Goal: Check status: Check status

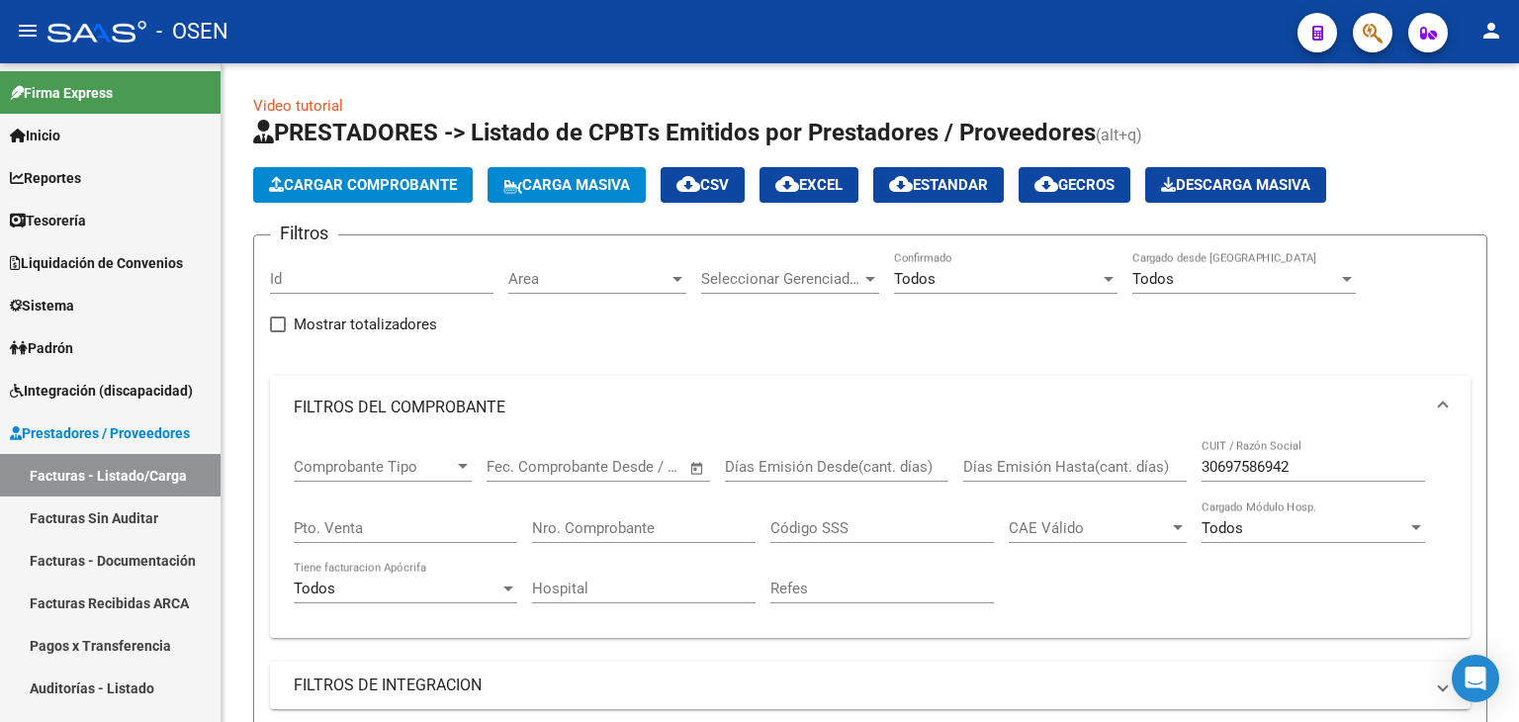
scroll to position [943, 0]
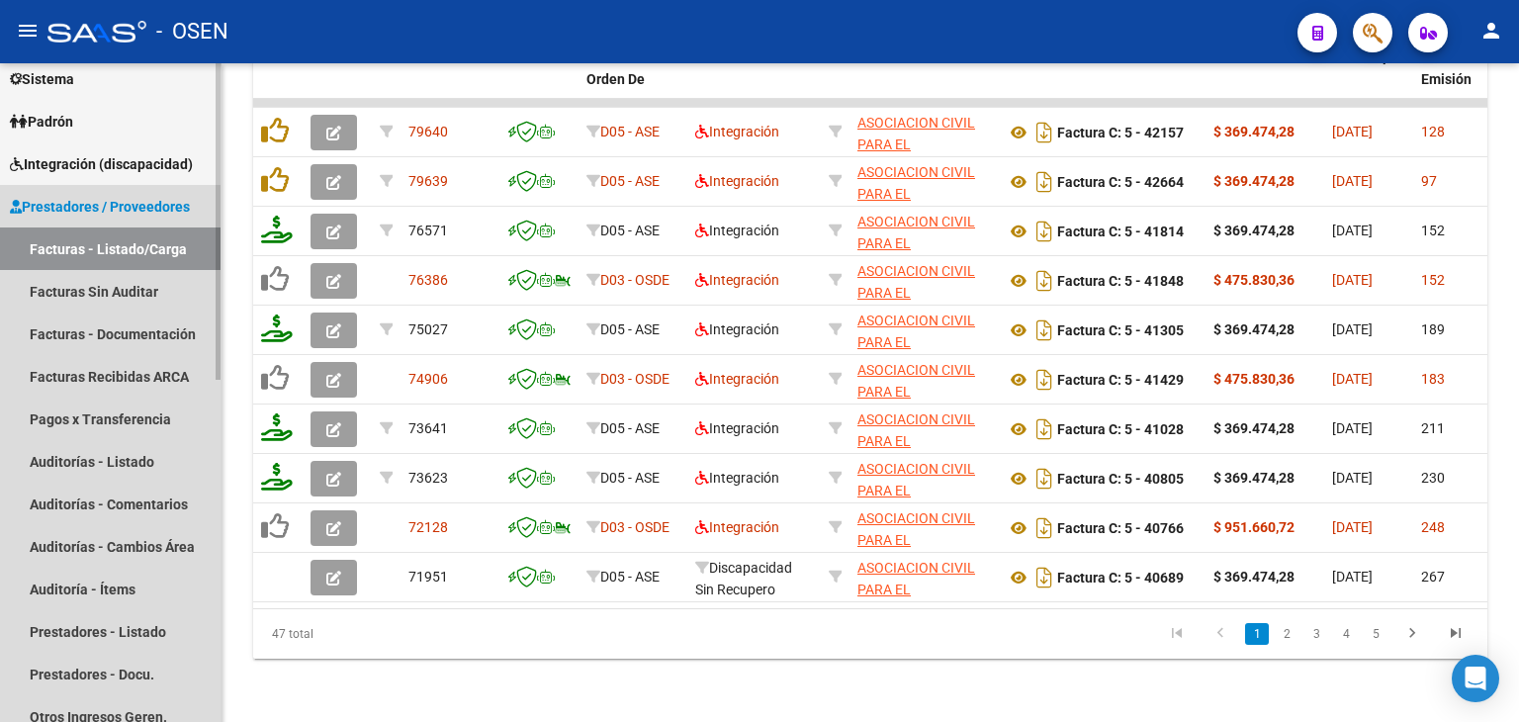
click at [87, 235] on link "Facturas - Listado/Carga" at bounding box center [110, 249] width 221 height 43
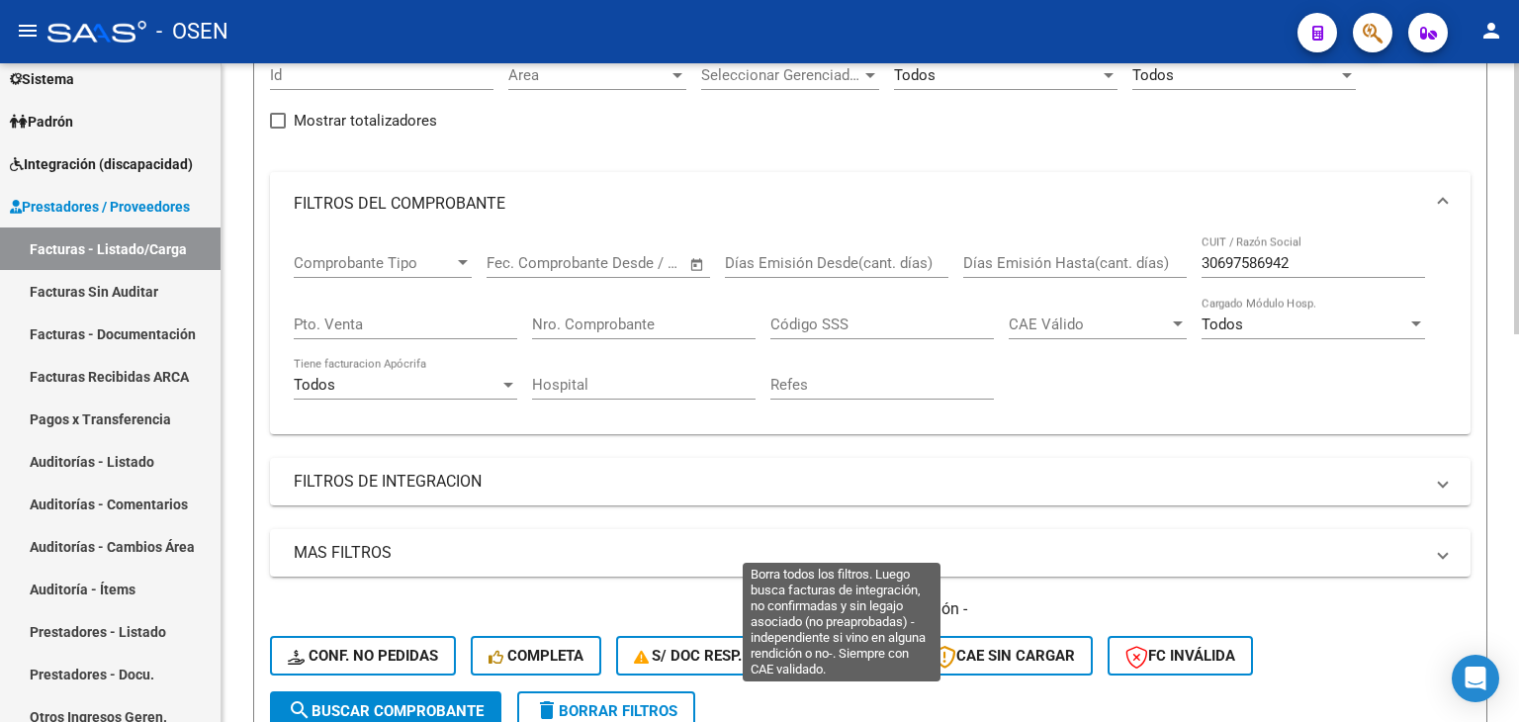
drag, startPoint x: 903, startPoint y: 642, endPoint x: 929, endPoint y: 528, distance: 116.6
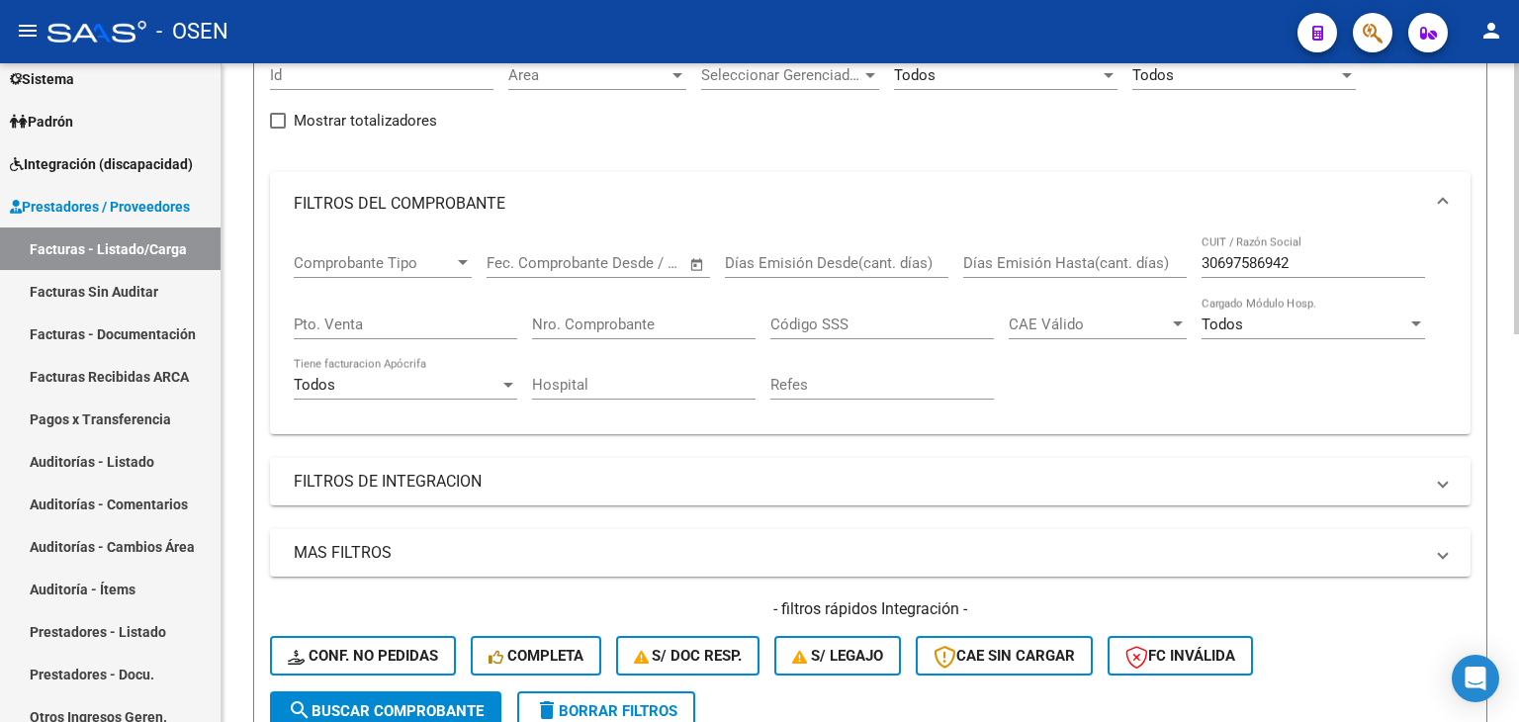
scroll to position [80, 0]
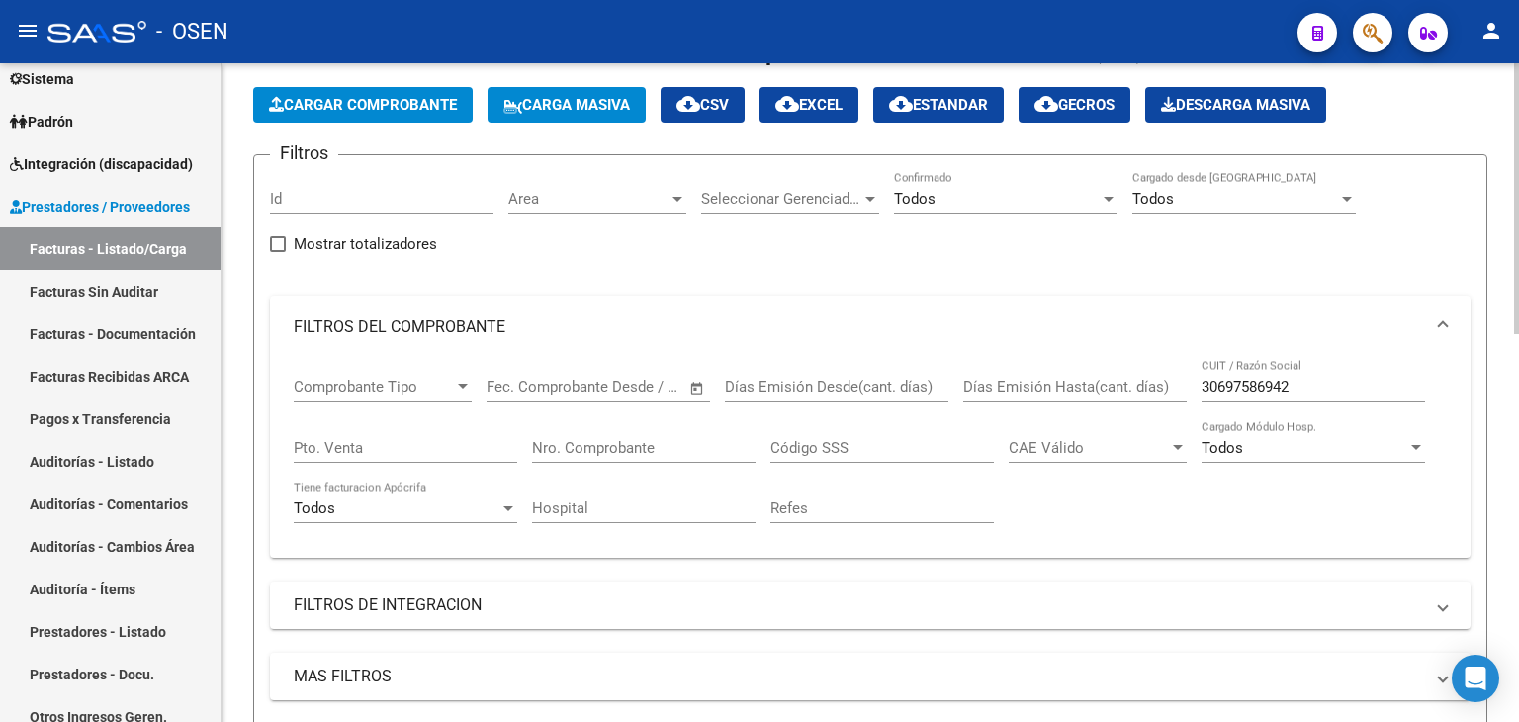
click at [1255, 384] on input "30697586942" at bounding box center [1314, 387] width 224 height 18
click at [617, 440] on input "Nro. Comprobante" at bounding box center [644, 448] width 224 height 18
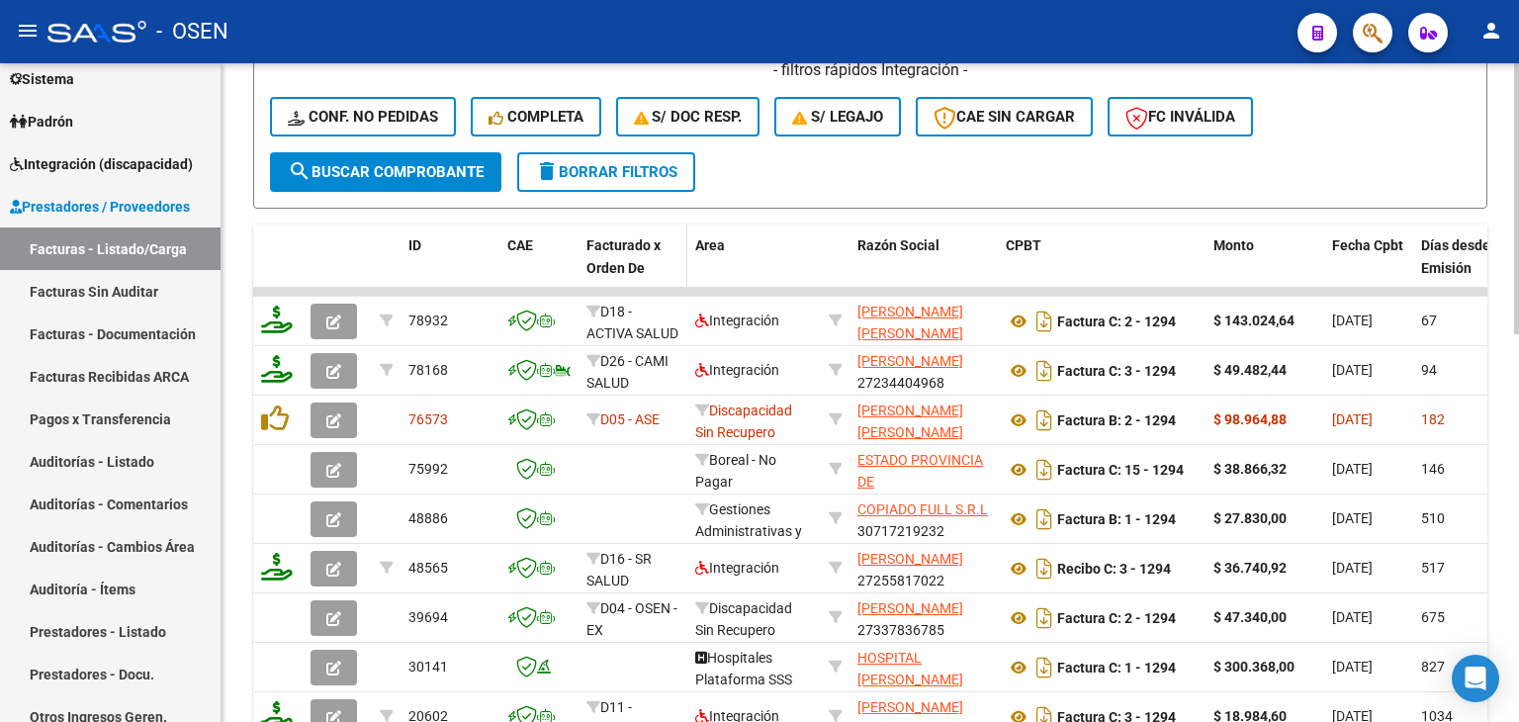
scroll to position [817, 0]
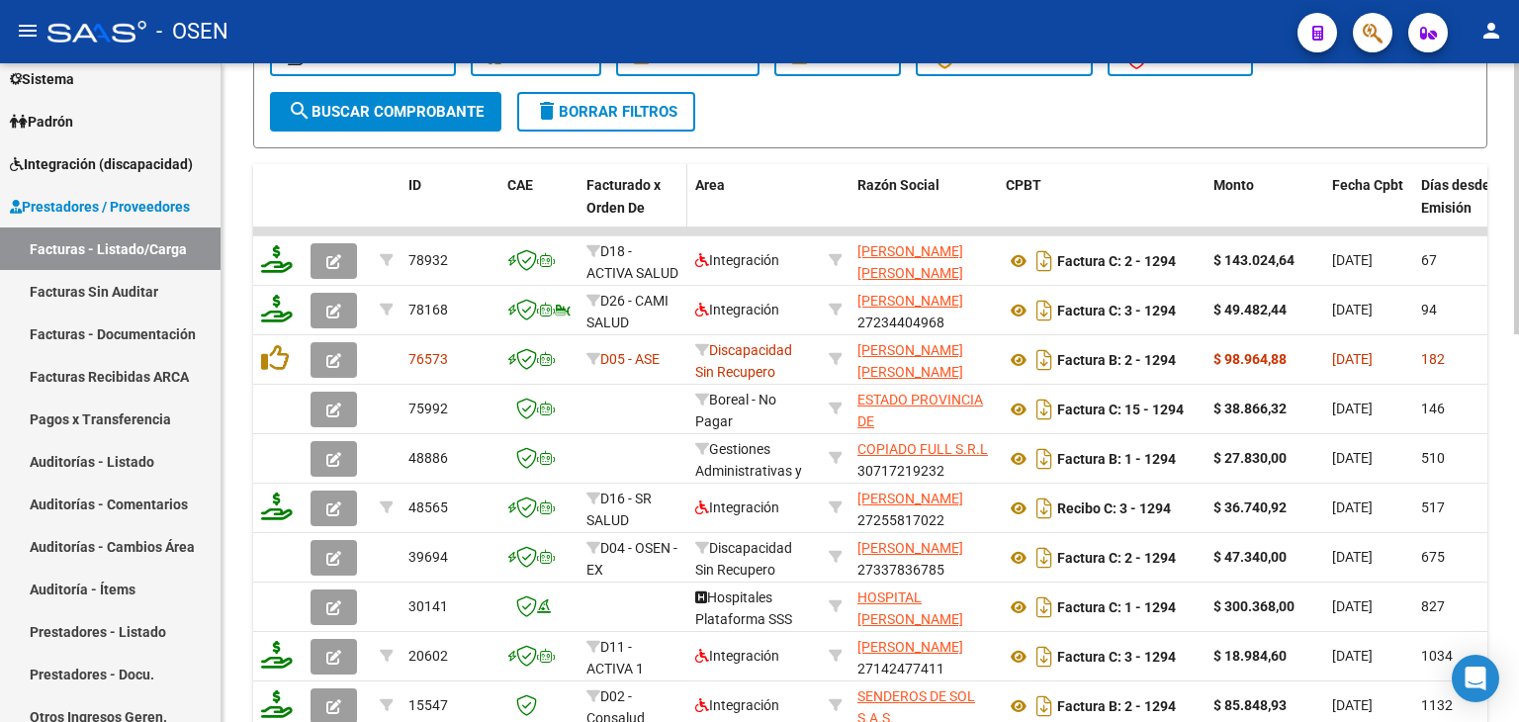
drag, startPoint x: 613, startPoint y: 273, endPoint x: 622, endPoint y: 325, distance: 53.2
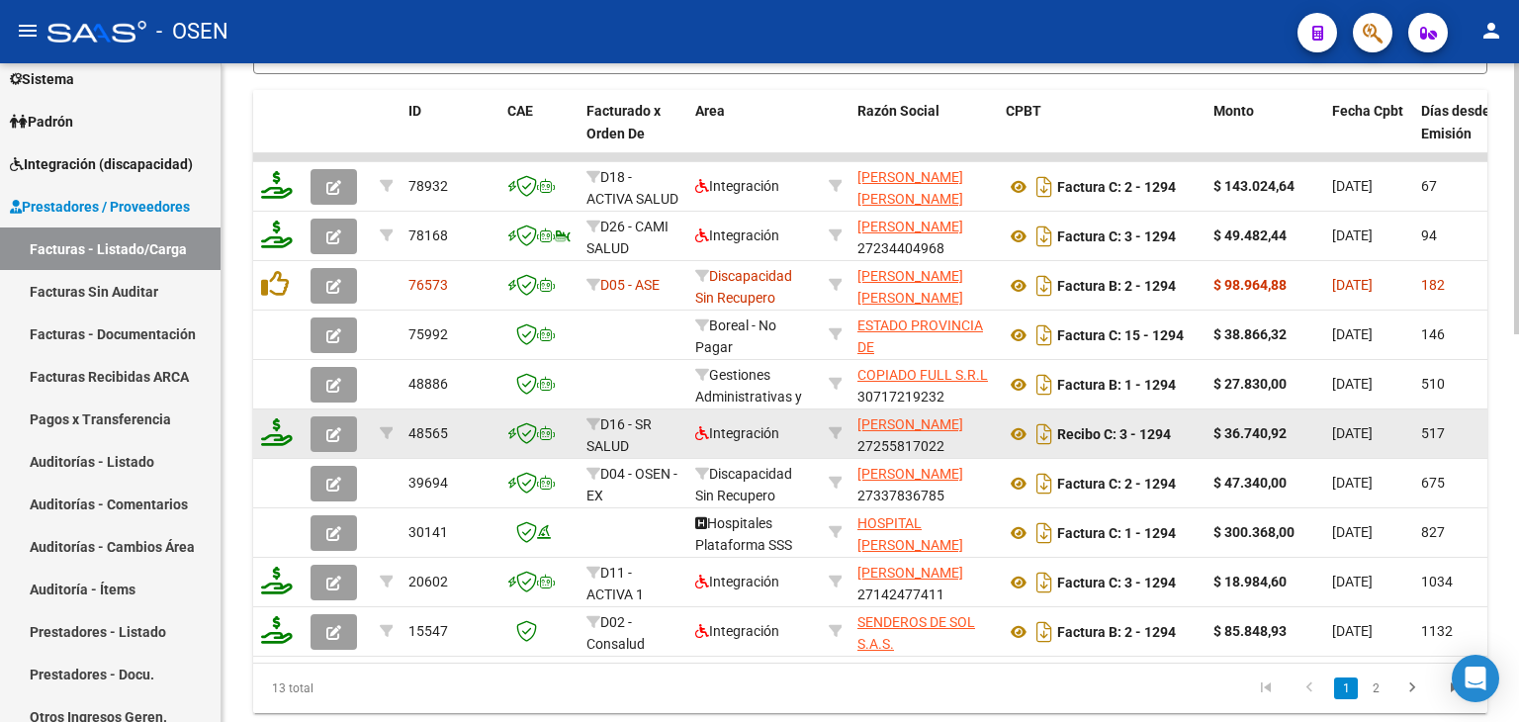
drag, startPoint x: 774, startPoint y: 252, endPoint x: 751, endPoint y: 375, distance: 124.7
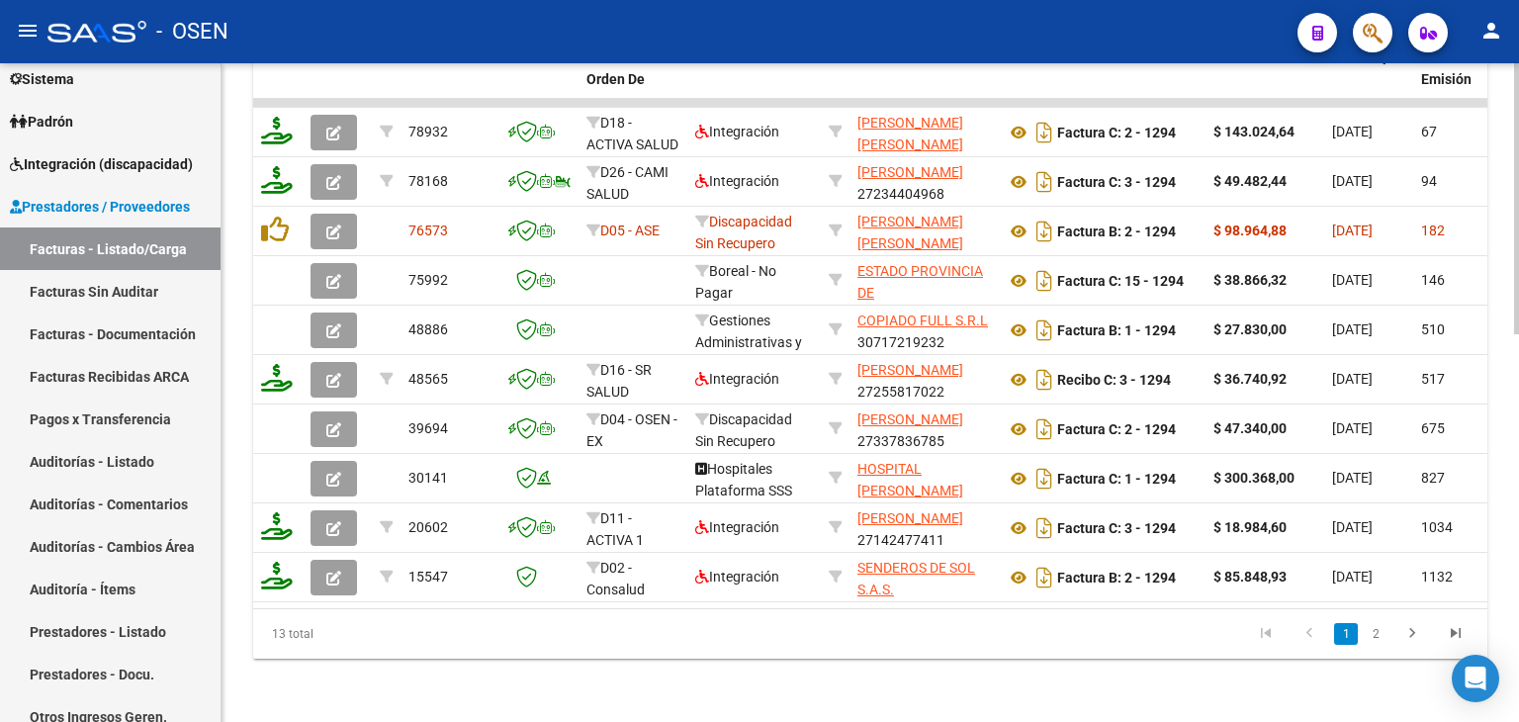
drag, startPoint x: 534, startPoint y: 592, endPoint x: 582, endPoint y: 596, distance: 47.7
click at [590, 600] on datatable-body "78932 D18 - ACTIVA SALUD Integración [PERSON_NAME] [PERSON_NAME] 27218209365 Fa…" at bounding box center [870, 353] width 1234 height 509
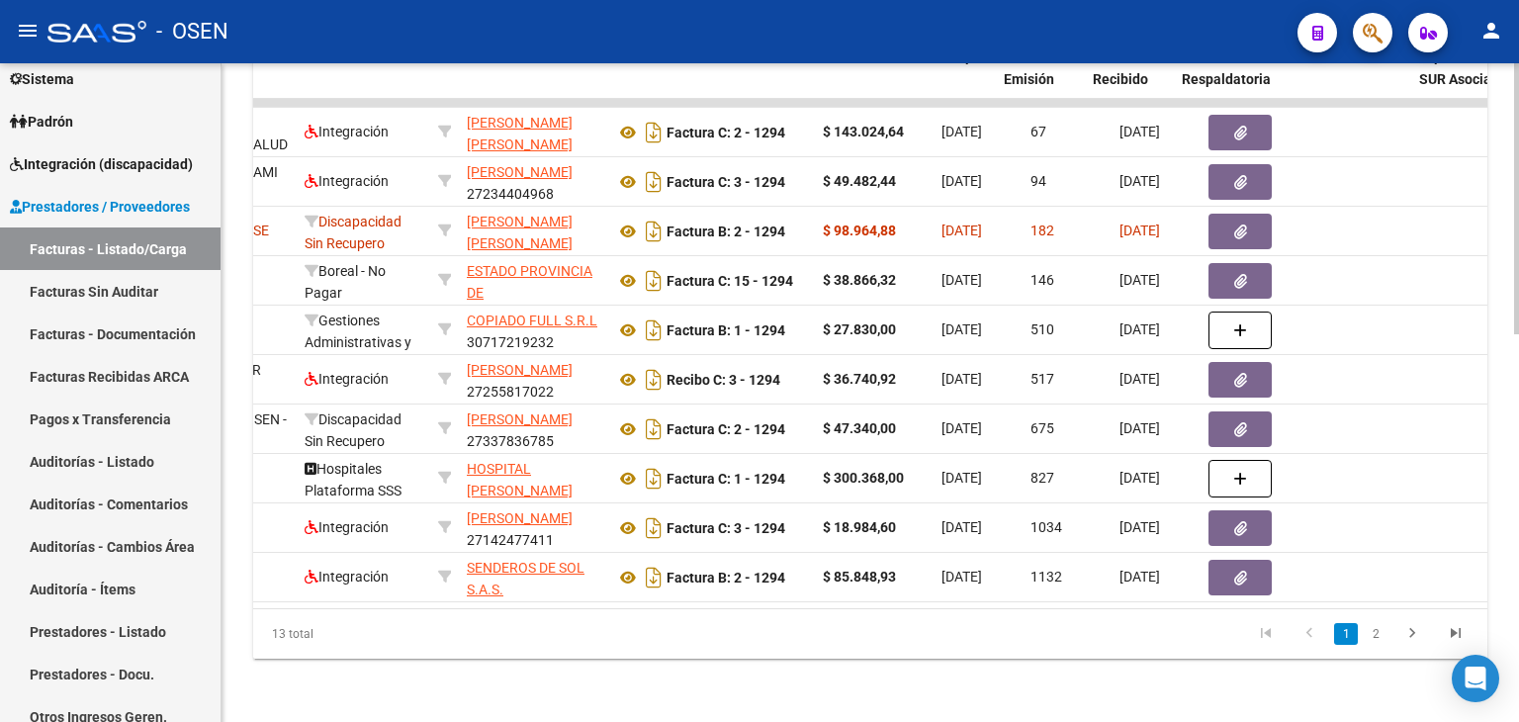
scroll to position [0, 417]
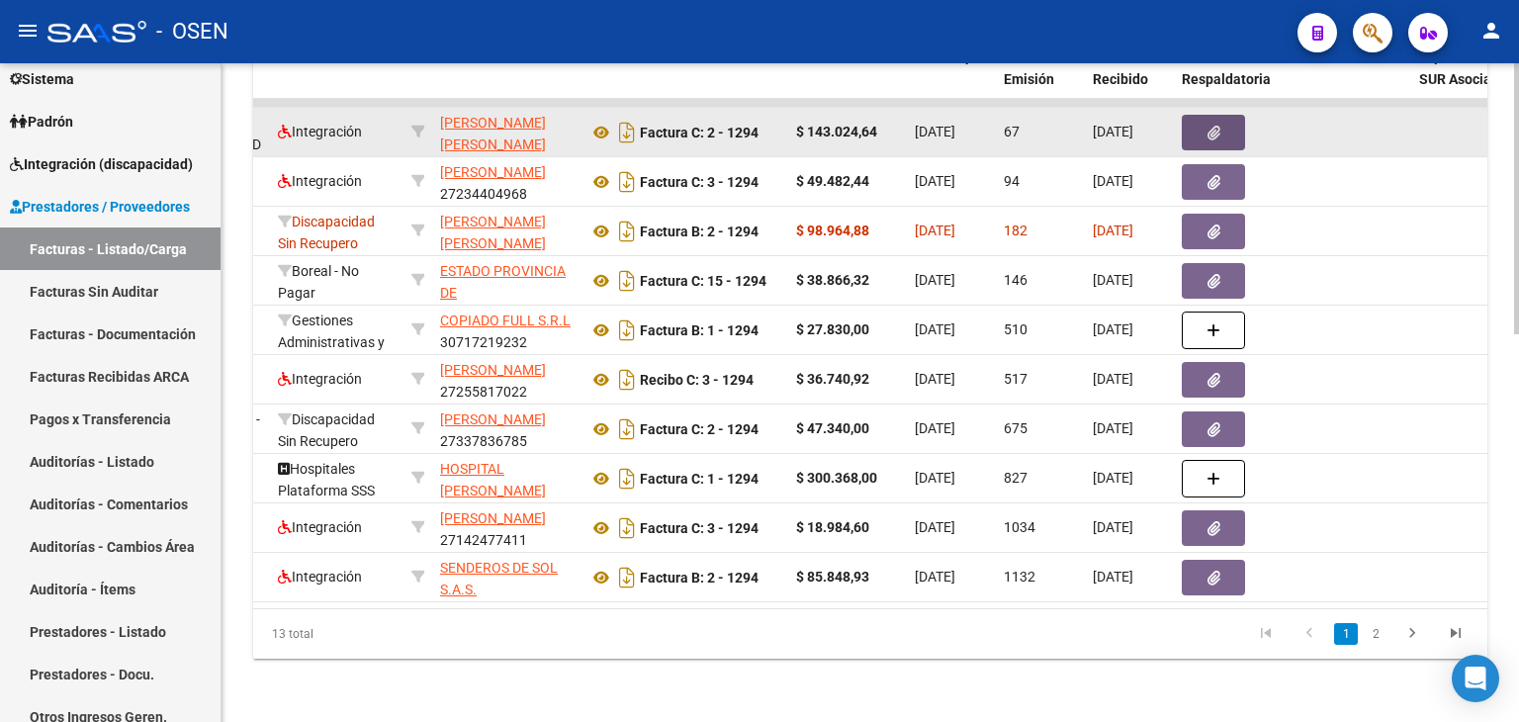
click at [1197, 115] on button "button" at bounding box center [1213, 133] width 63 height 36
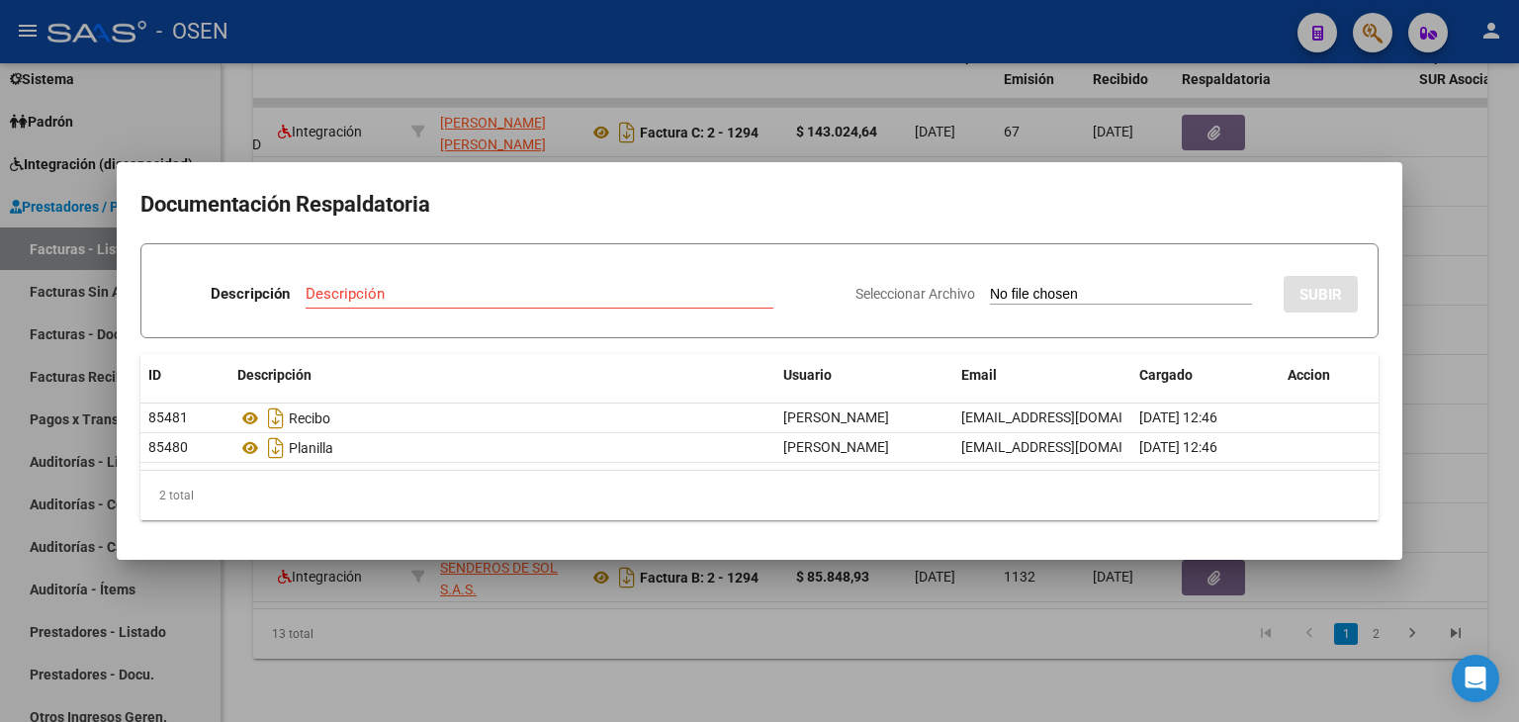
click at [599, 697] on div at bounding box center [759, 361] width 1519 height 722
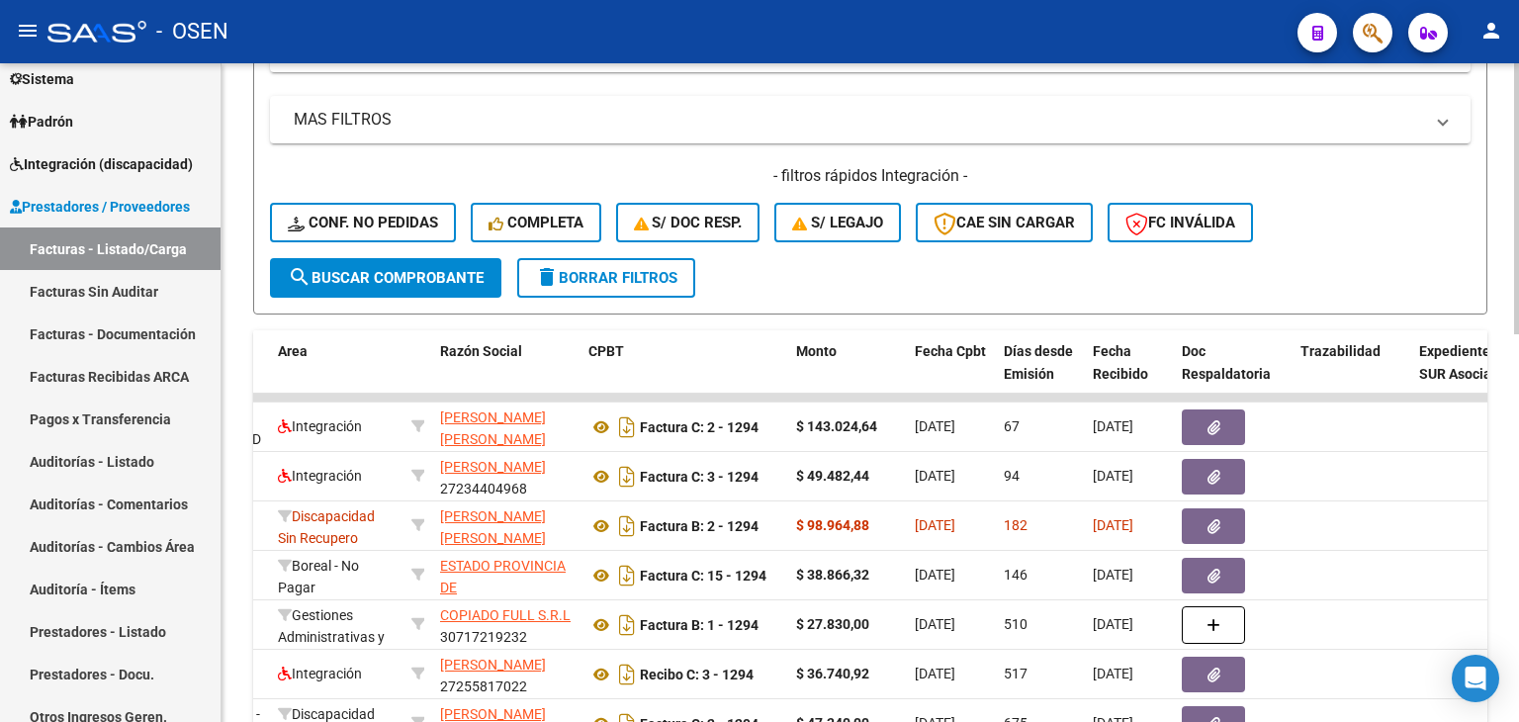
drag, startPoint x: 853, startPoint y: 281, endPoint x: 827, endPoint y: 210, distance: 75.7
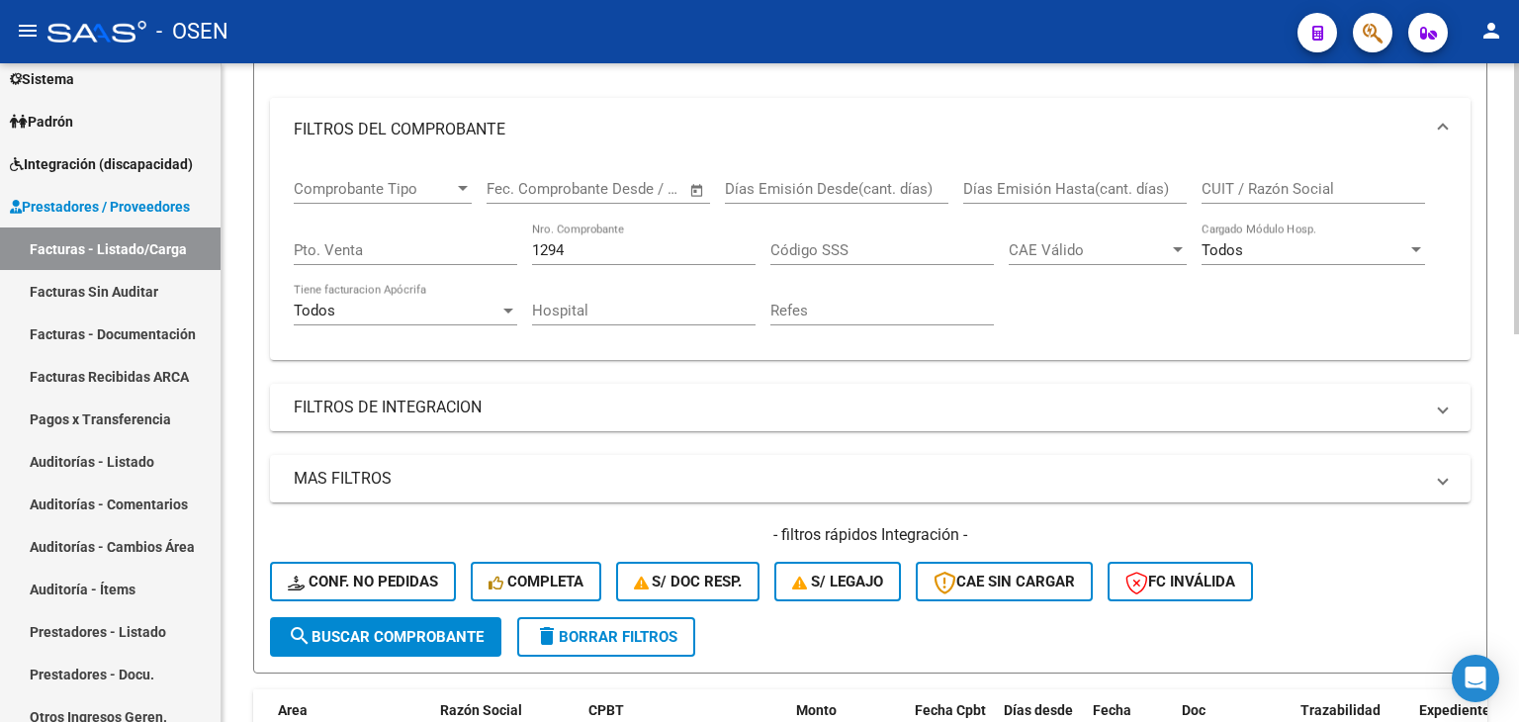
drag, startPoint x: 849, startPoint y: 119, endPoint x: 851, endPoint y: 145, distance: 26.8
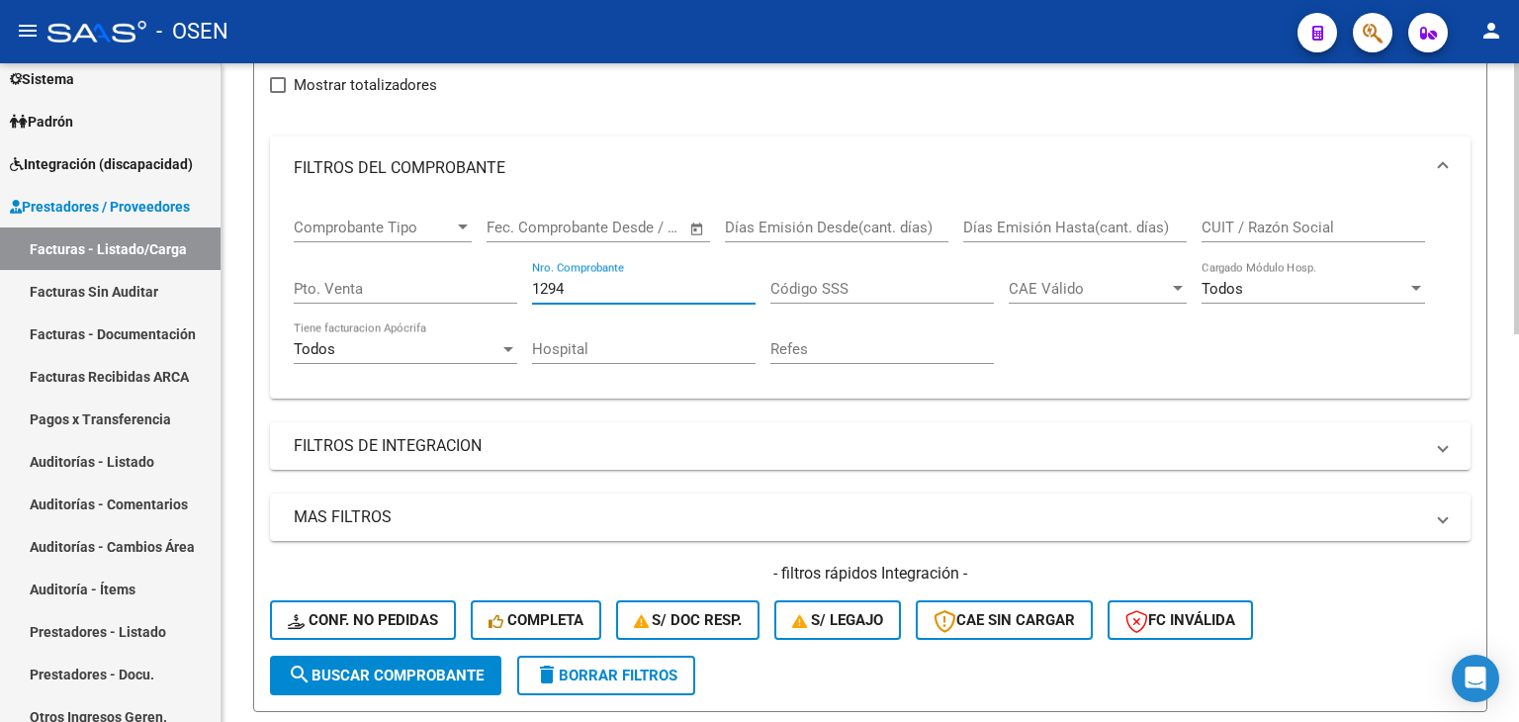
drag, startPoint x: 649, startPoint y: 289, endPoint x: 336, endPoint y: 293, distance: 312.6
click at [336, 293] on div "Comprobante Tipo Comprobante Tipo Fecha inicio – Fecha fin Fec. Comprobante Des…" at bounding box center [870, 291] width 1153 height 183
type input "1910"
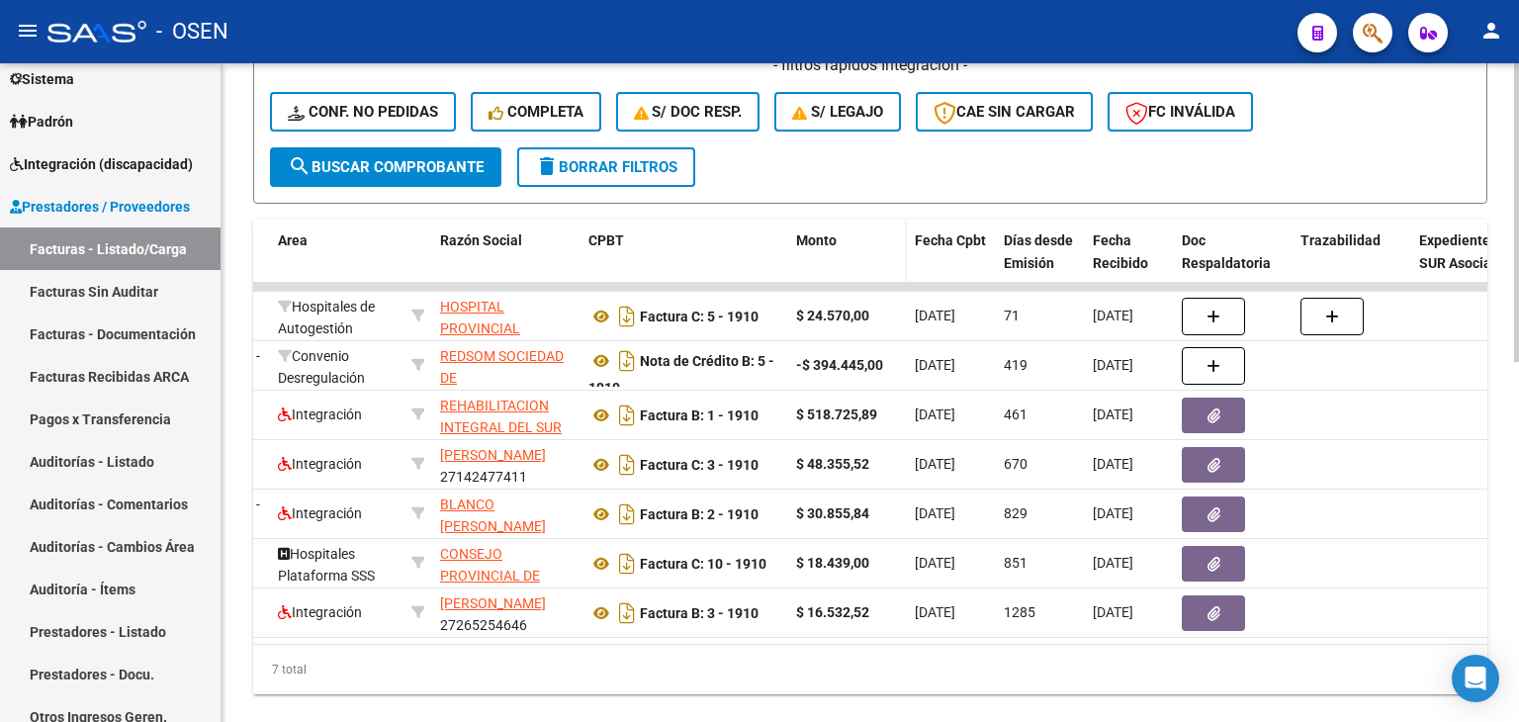
scroll to position [795, 0]
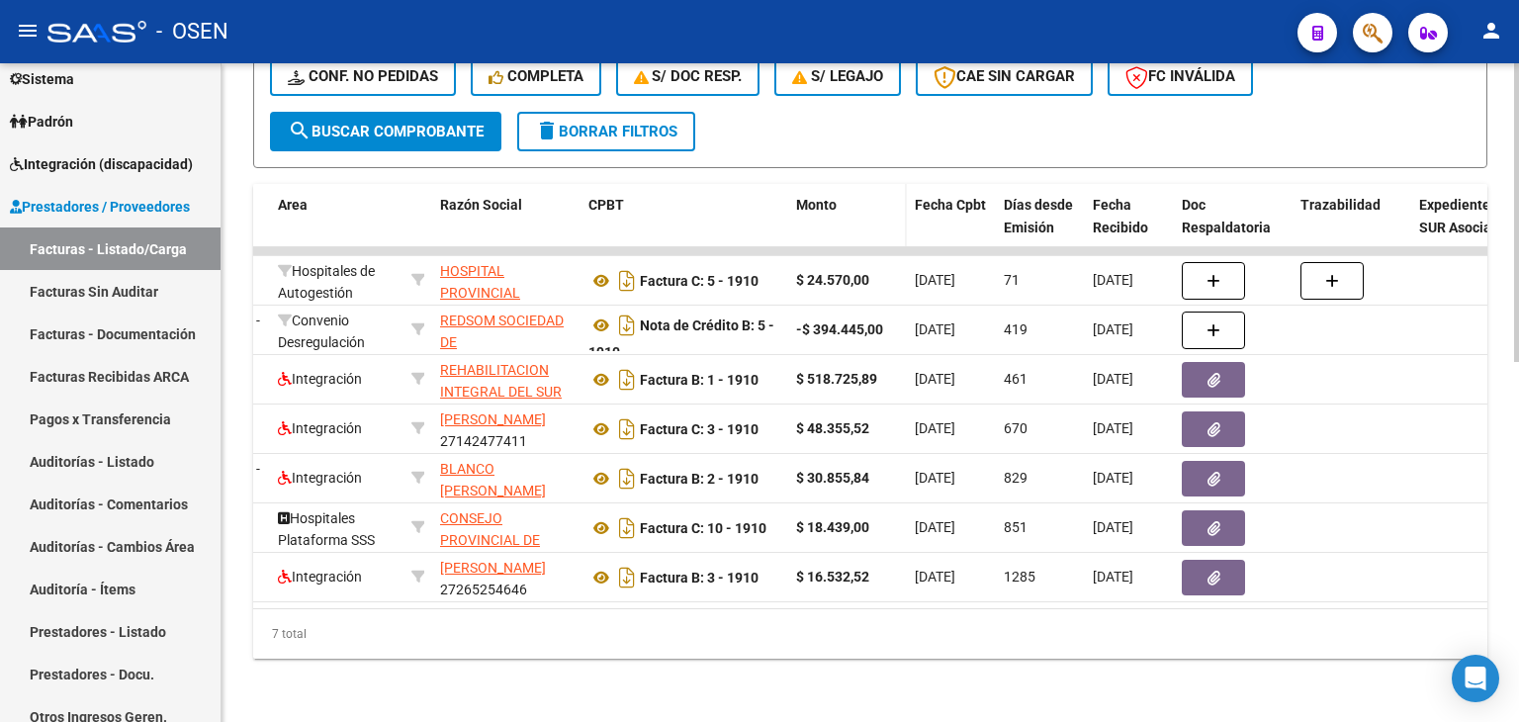
drag, startPoint x: 870, startPoint y: 120, endPoint x: 843, endPoint y: 203, distance: 87.6
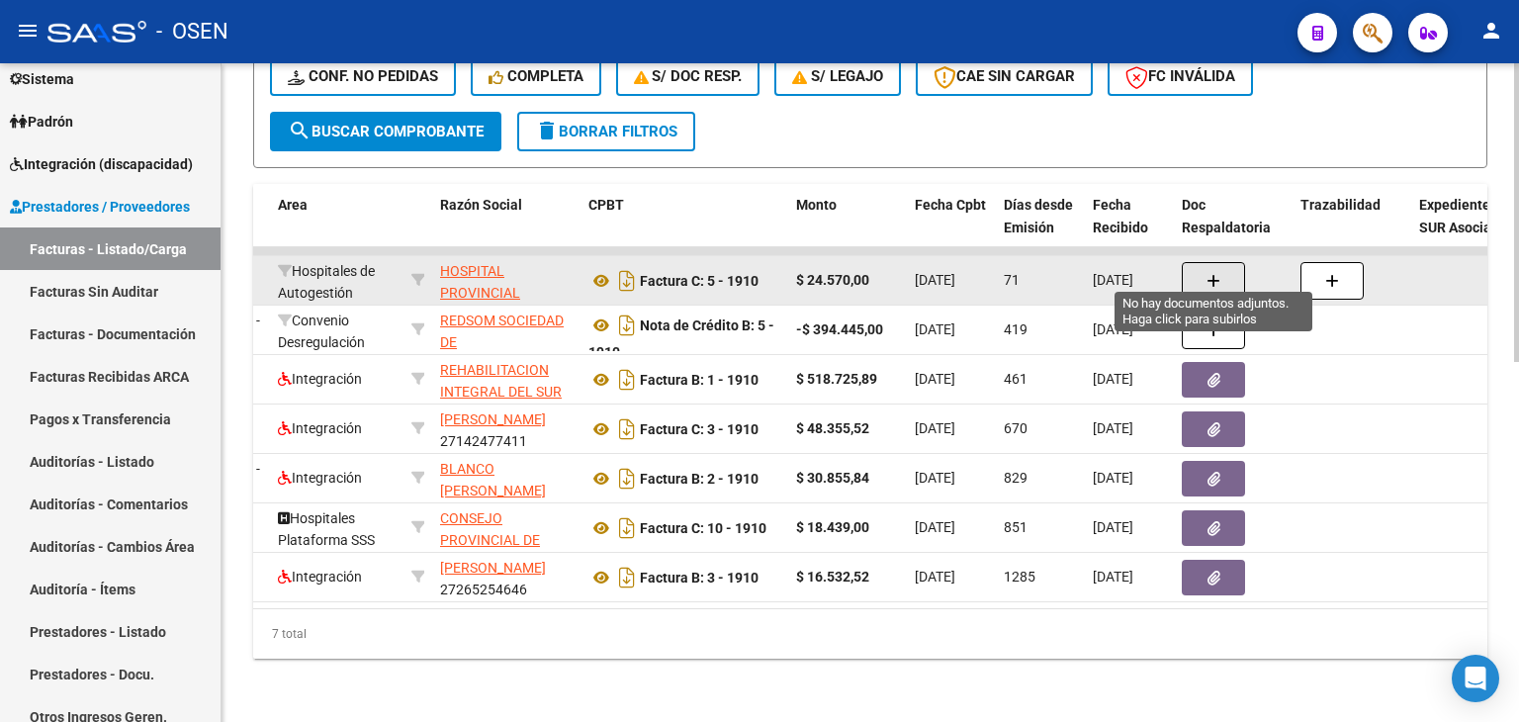
click at [1191, 264] on button "button" at bounding box center [1213, 281] width 63 height 38
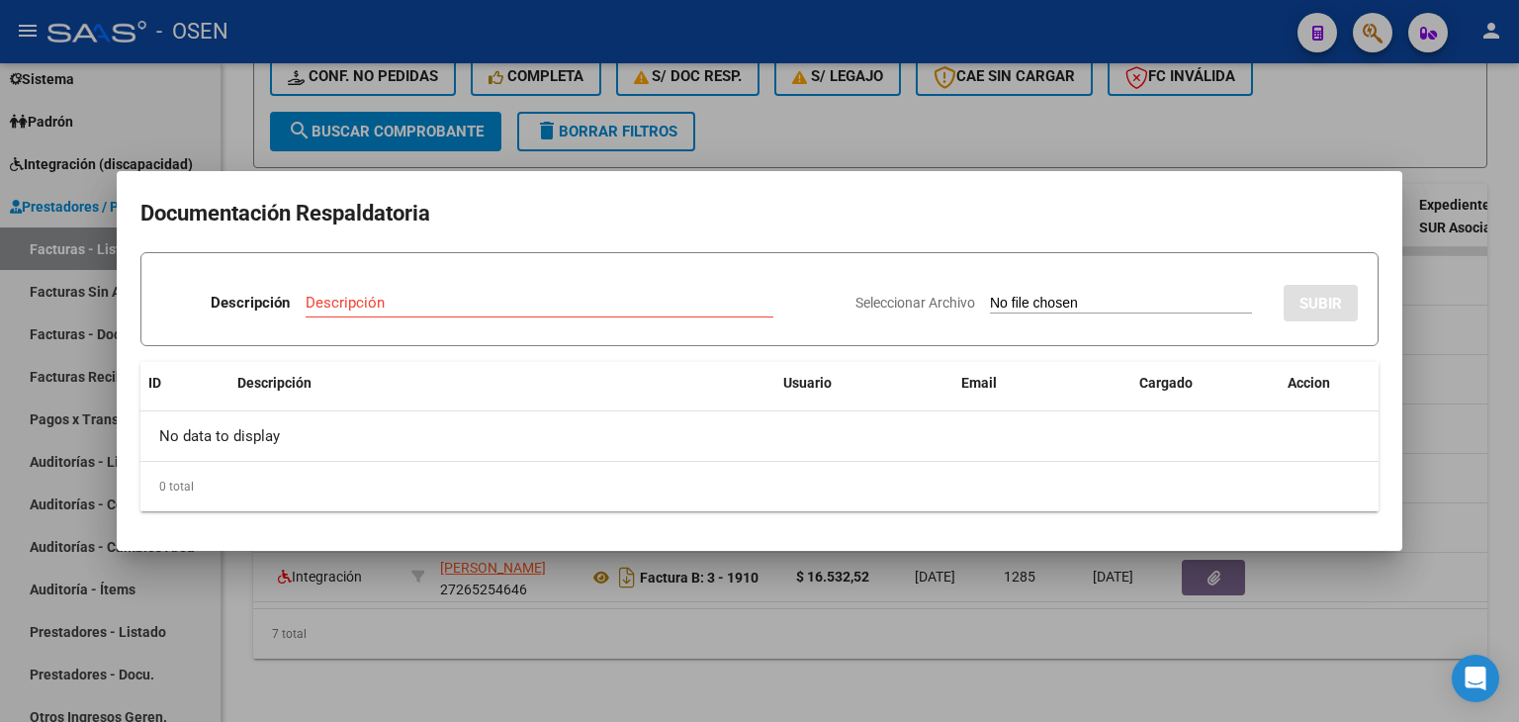
type input "C:\fakepath\RBO HOSP PCIAL ROSARIO 7899.pdf"
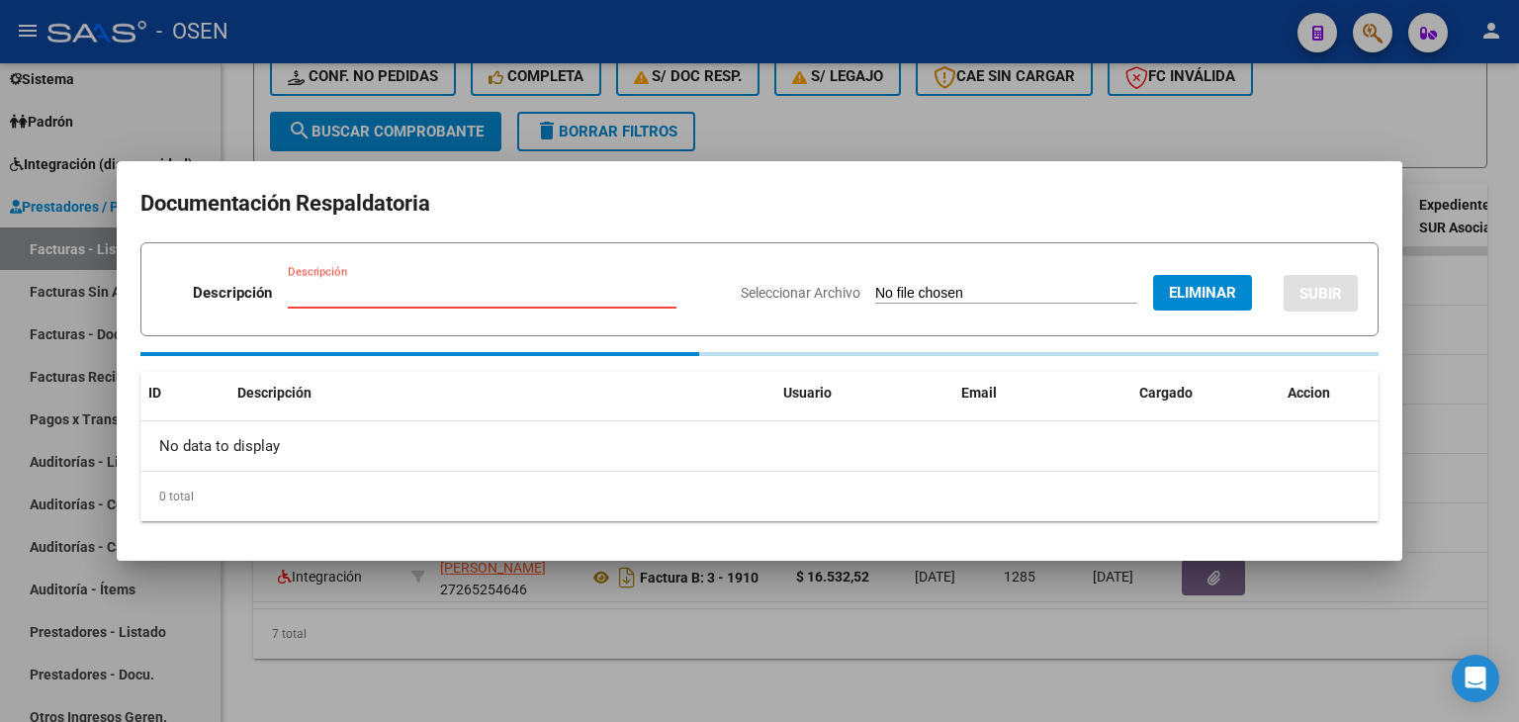
click at [542, 303] on div "Descripción" at bounding box center [482, 293] width 389 height 30
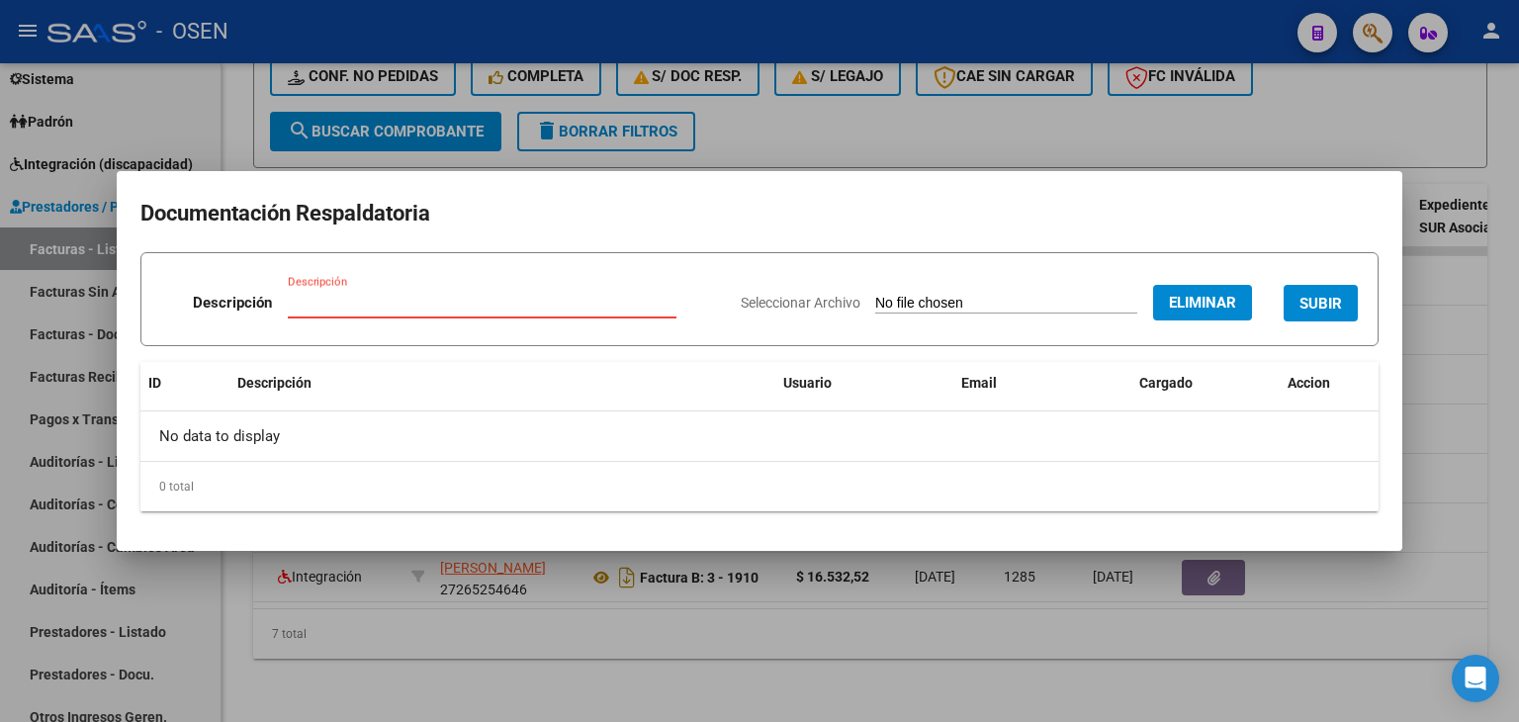
click at [534, 301] on input "Descripción" at bounding box center [482, 303] width 389 height 18
type input "RECIBO"
click at [1343, 296] on button "SUBIR" at bounding box center [1321, 303] width 74 height 37
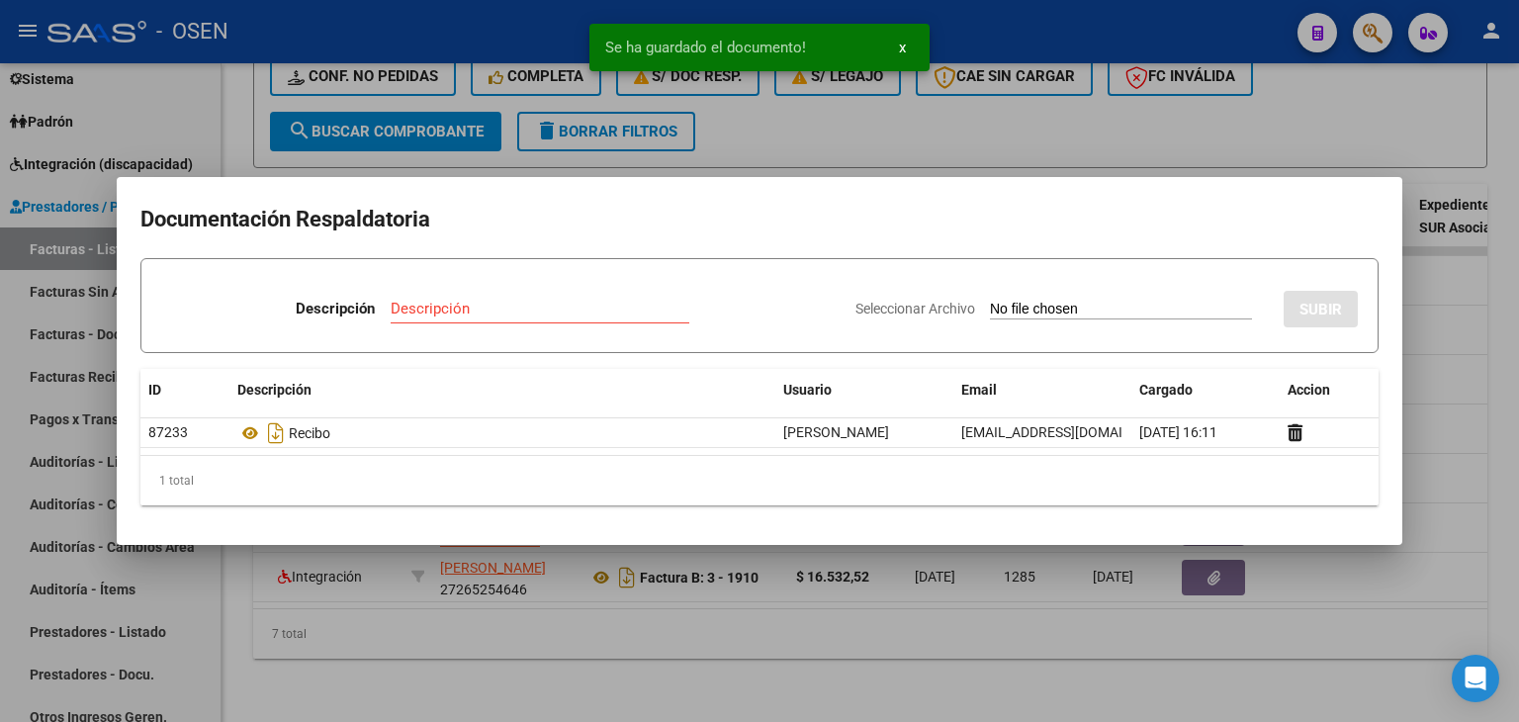
click at [700, 625] on div at bounding box center [759, 361] width 1519 height 722
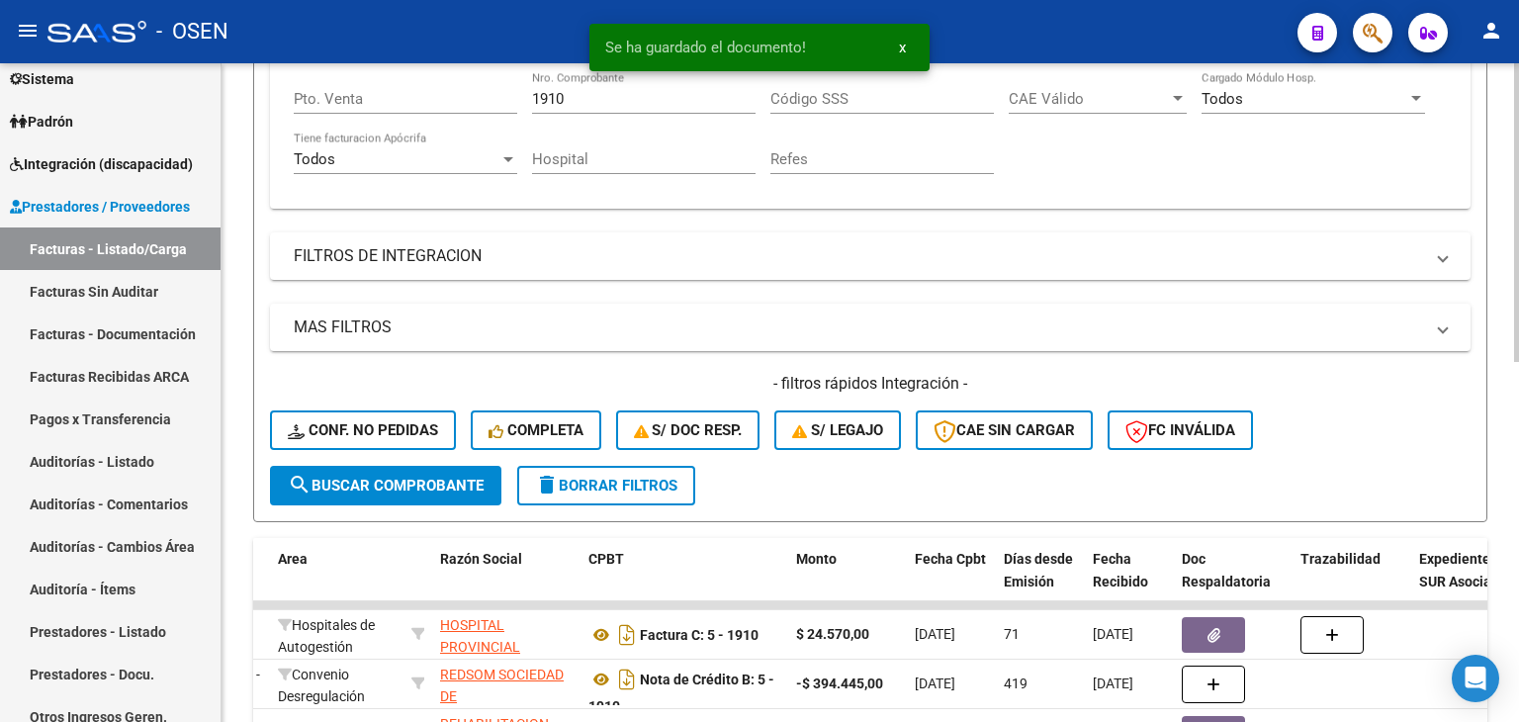
drag, startPoint x: 747, startPoint y: 392, endPoint x: 724, endPoint y: 357, distance: 41.4
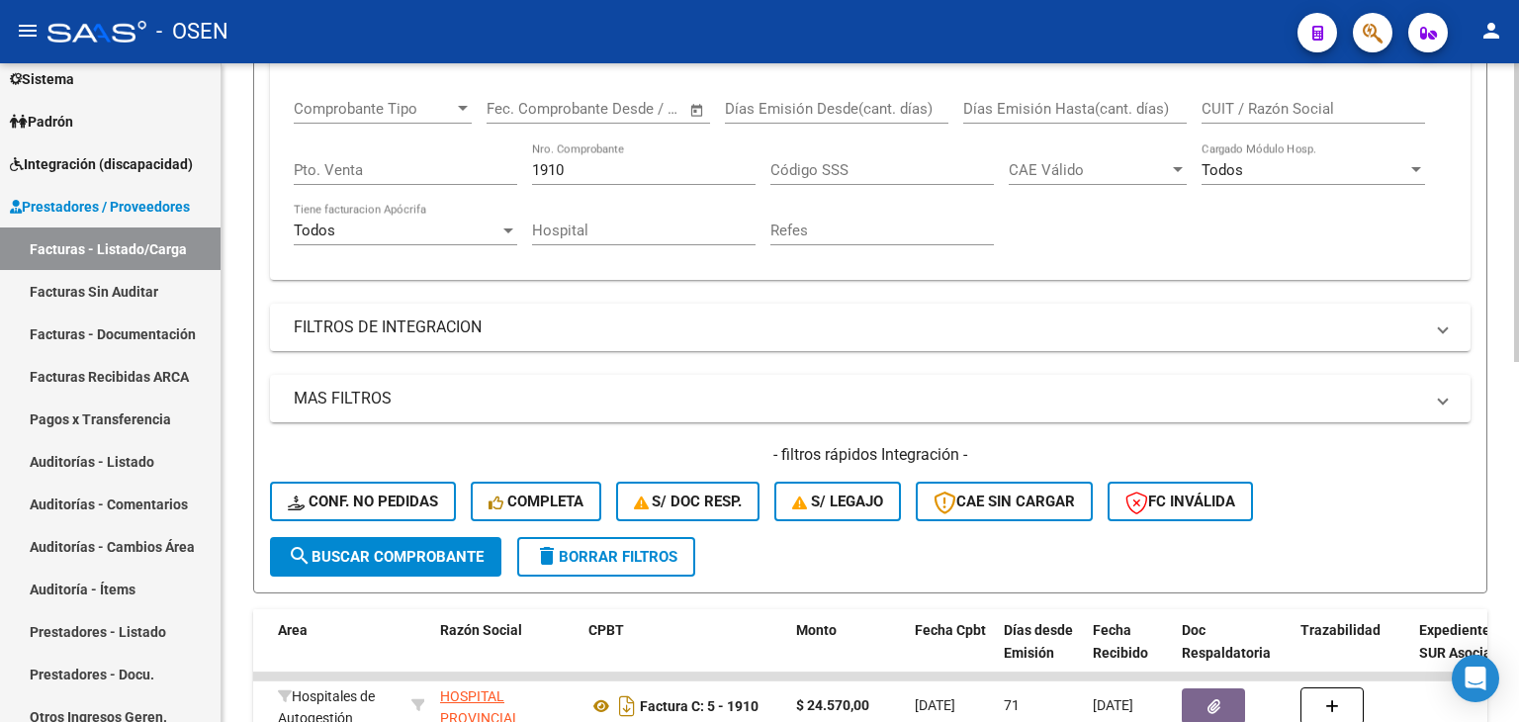
click at [1172, 359] on div "Filtros Id Area Area Seleccionar Gerenciador Seleccionar Gerenciador Todos Conf…" at bounding box center [870, 215] width 1201 height 644
drag, startPoint x: 629, startPoint y: 170, endPoint x: 548, endPoint y: 175, distance: 81.3
click at [548, 175] on input "1910" at bounding box center [644, 170] width 224 height 18
type input "19707"
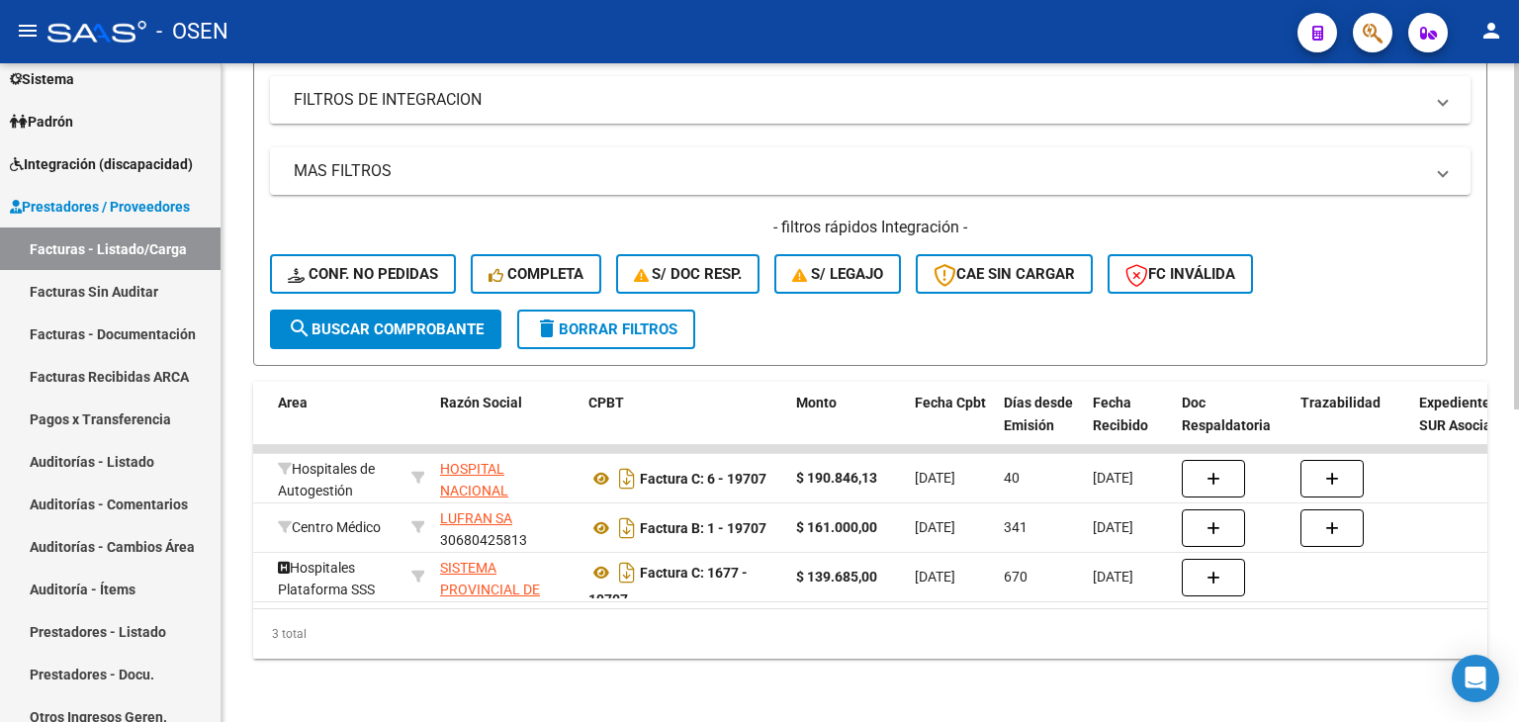
scroll to position [597, 0]
drag, startPoint x: 1041, startPoint y: 234, endPoint x: 858, endPoint y: 389, distance: 239.4
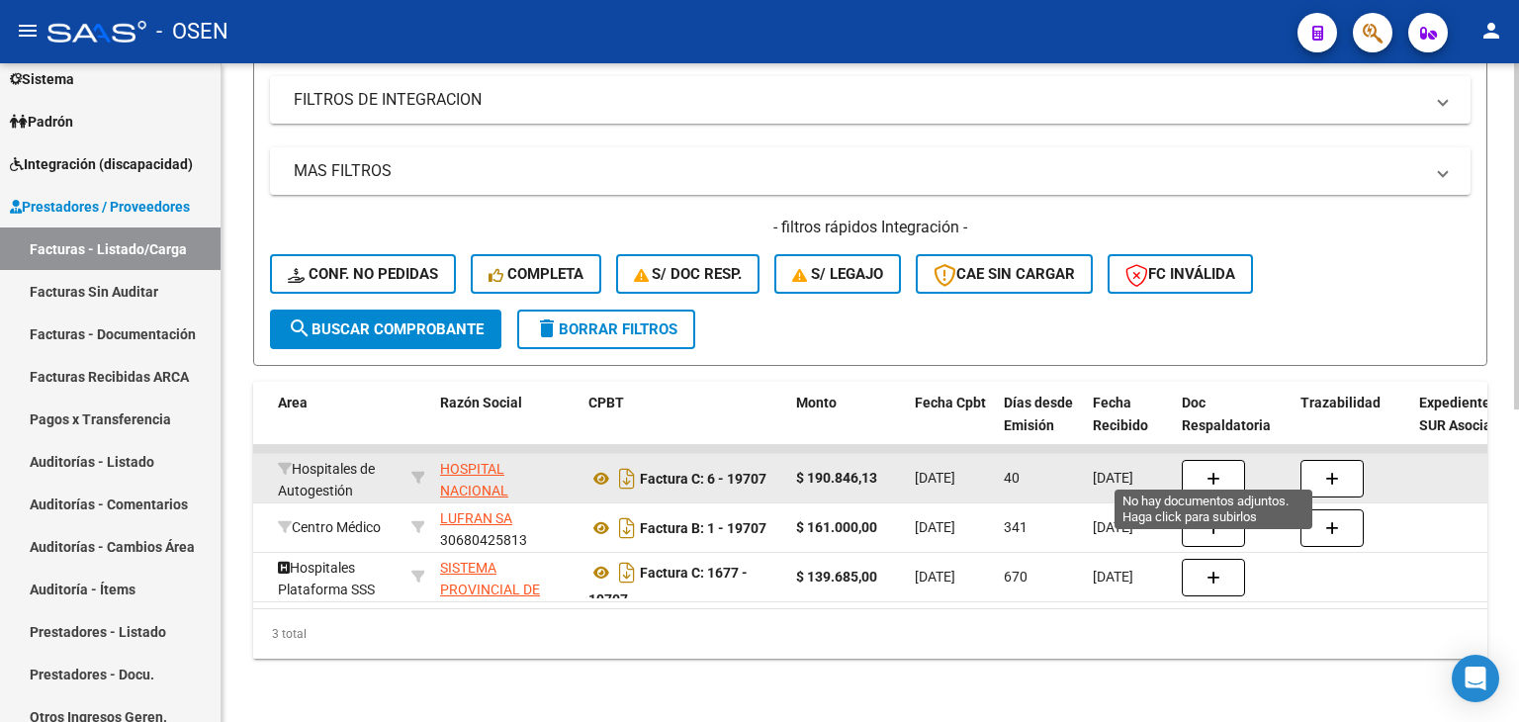
click at [1199, 463] on button "button" at bounding box center [1213, 479] width 63 height 38
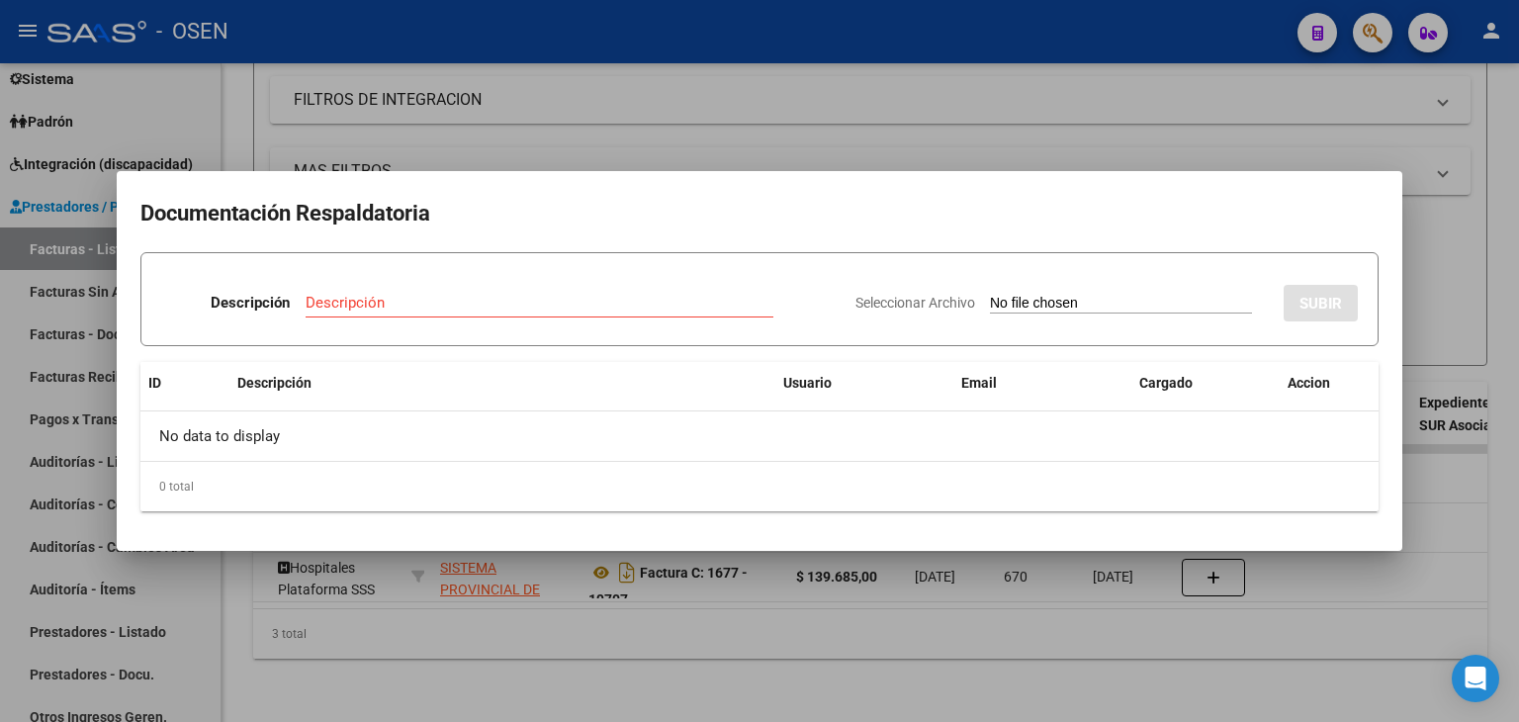
type input "C:\fakepath\RBO HOSP POSADAS 2786.pdf"
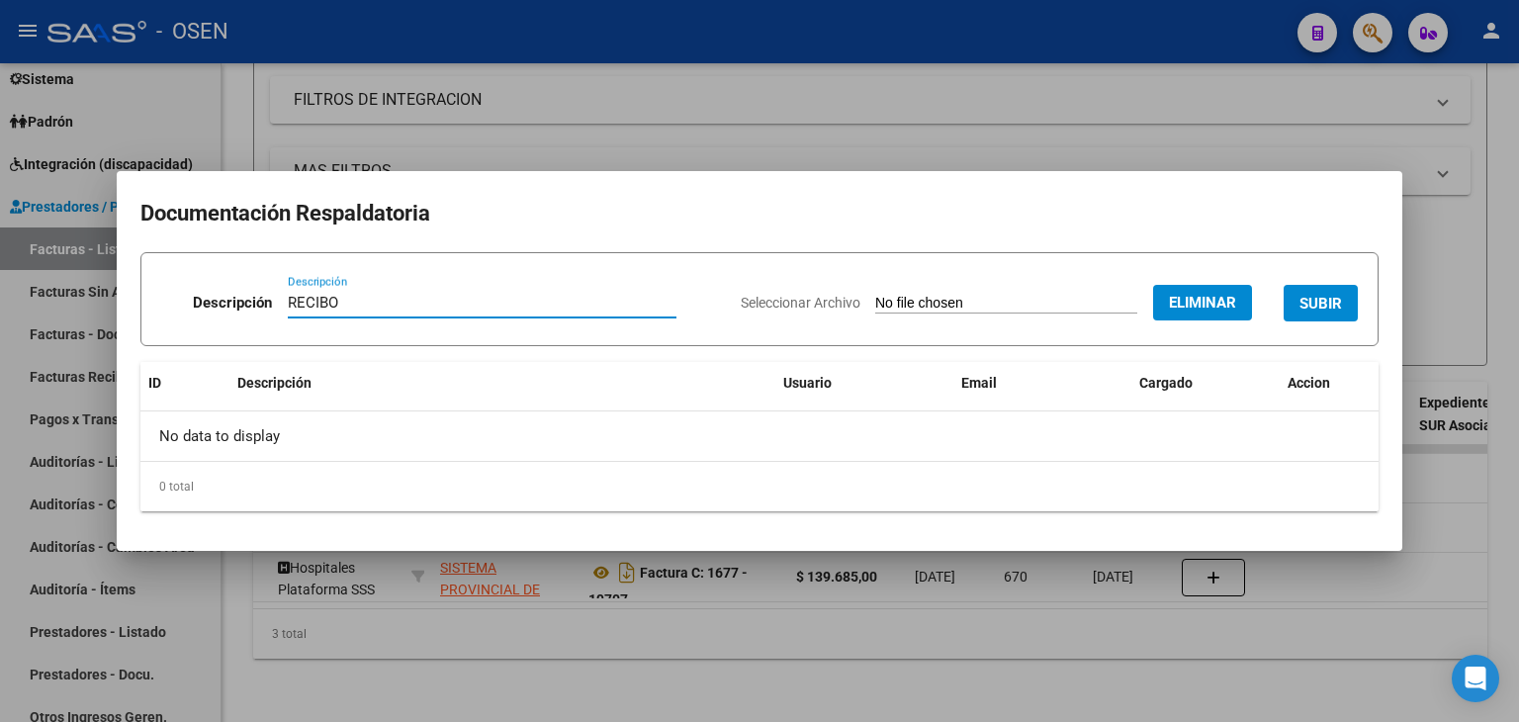
type input "RECIBO"
click at [1312, 301] on span "SUBIR" at bounding box center [1321, 304] width 43 height 18
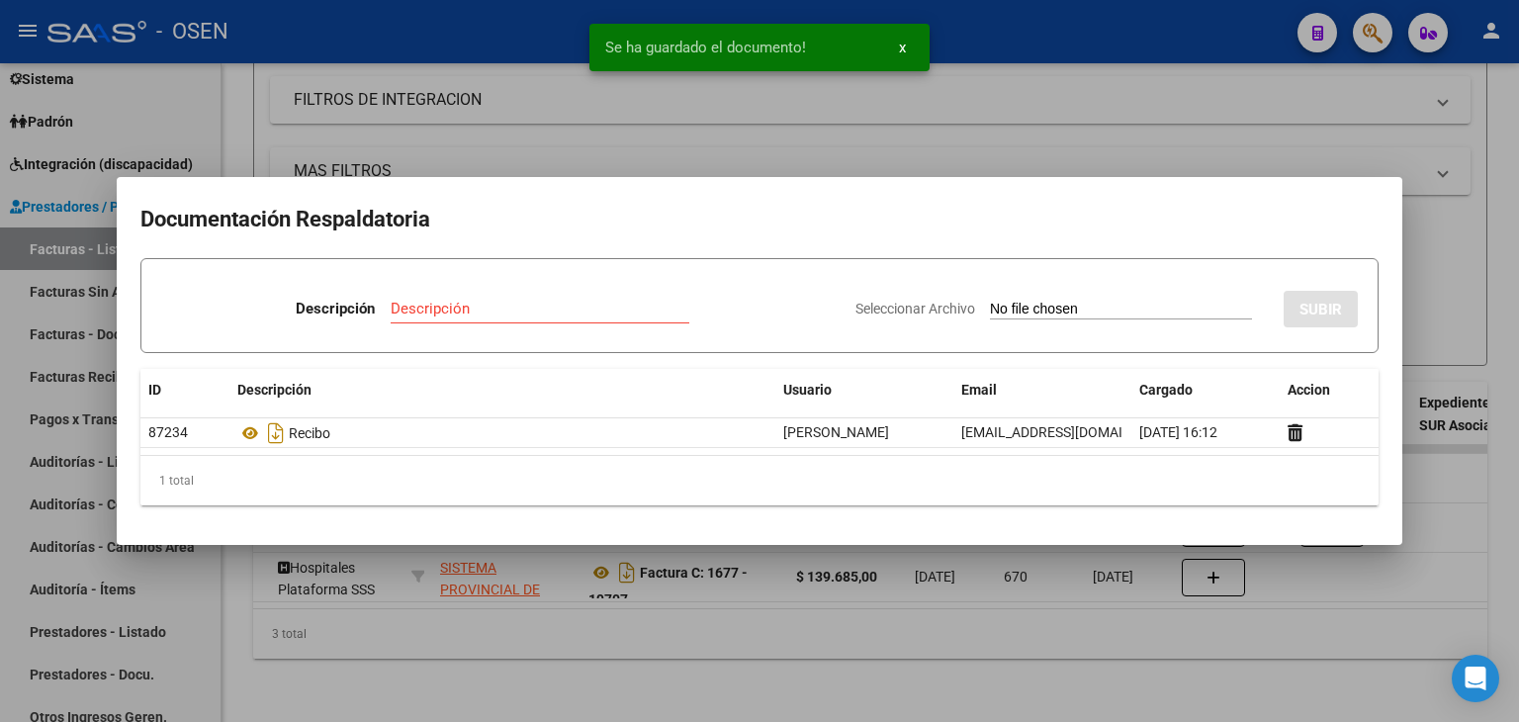
click at [731, 667] on div at bounding box center [759, 361] width 1519 height 722
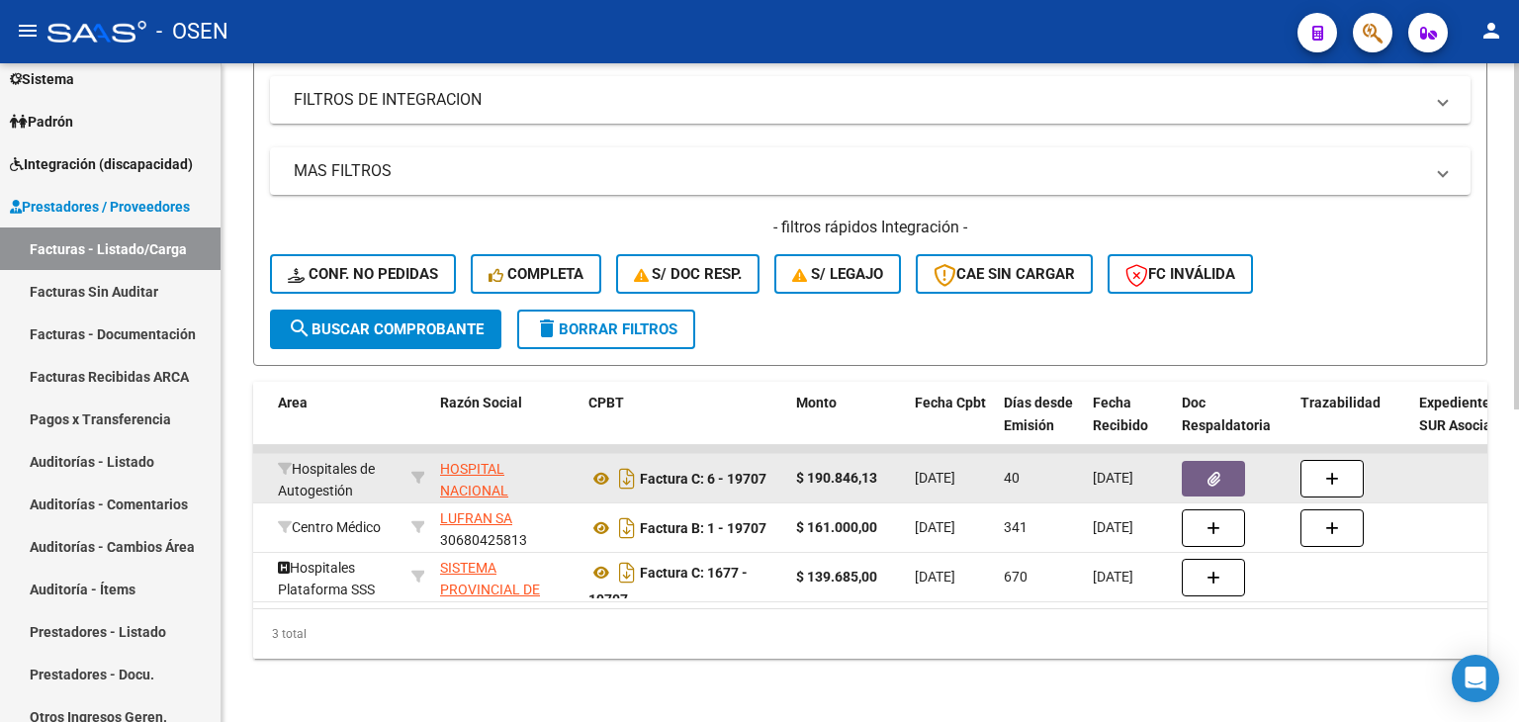
click at [1229, 465] on button "button" at bounding box center [1213, 479] width 63 height 36
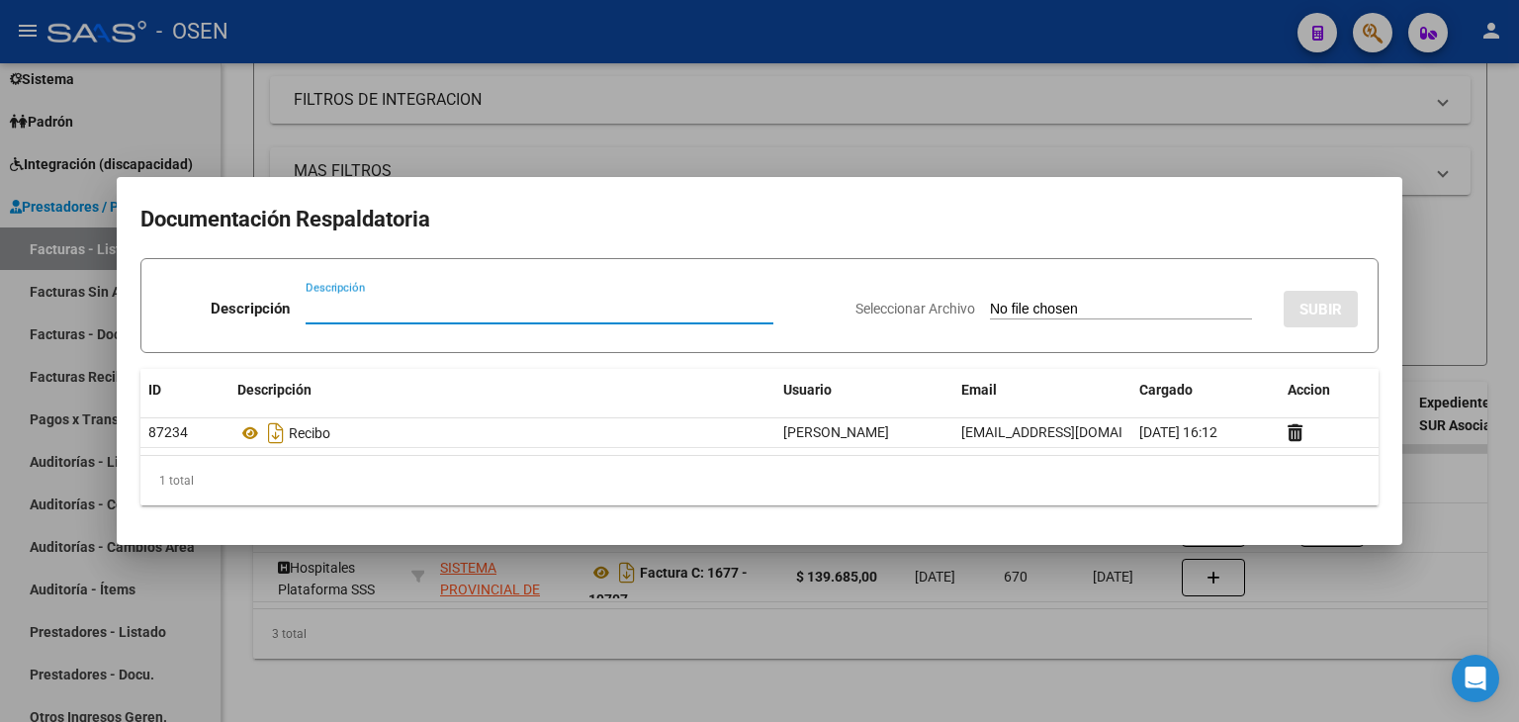
click at [934, 685] on div at bounding box center [759, 361] width 1519 height 722
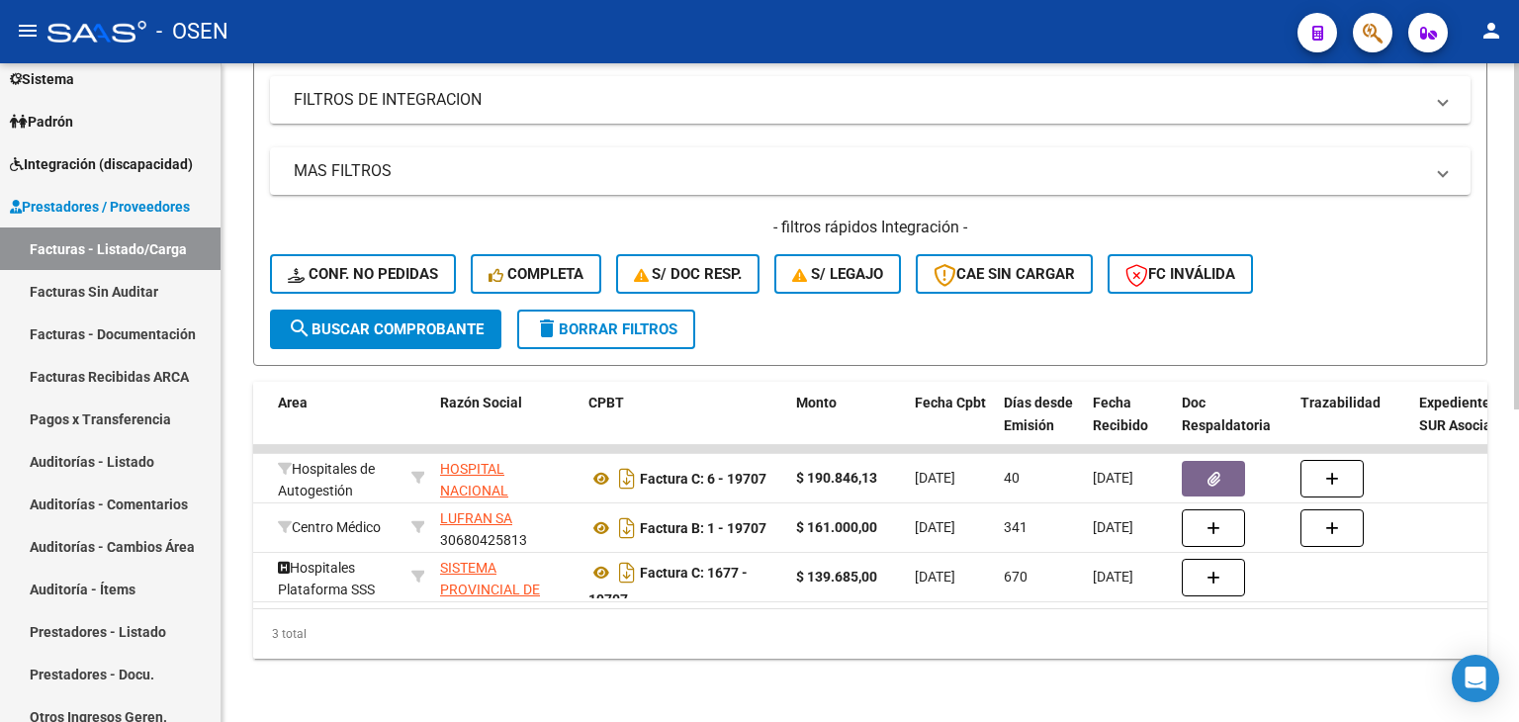
scroll to position [0, 0]
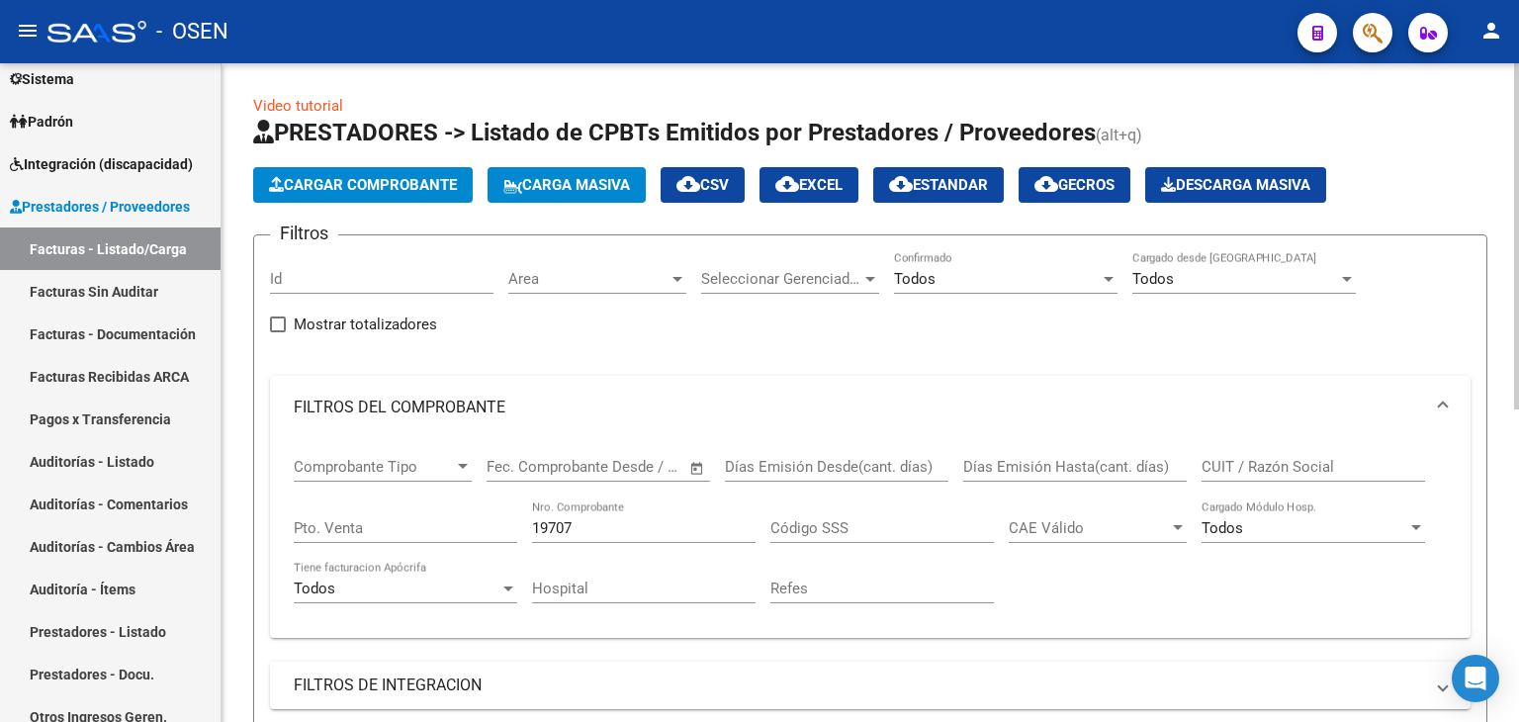
drag, startPoint x: 792, startPoint y: 674, endPoint x: 791, endPoint y: 346, distance: 327.4
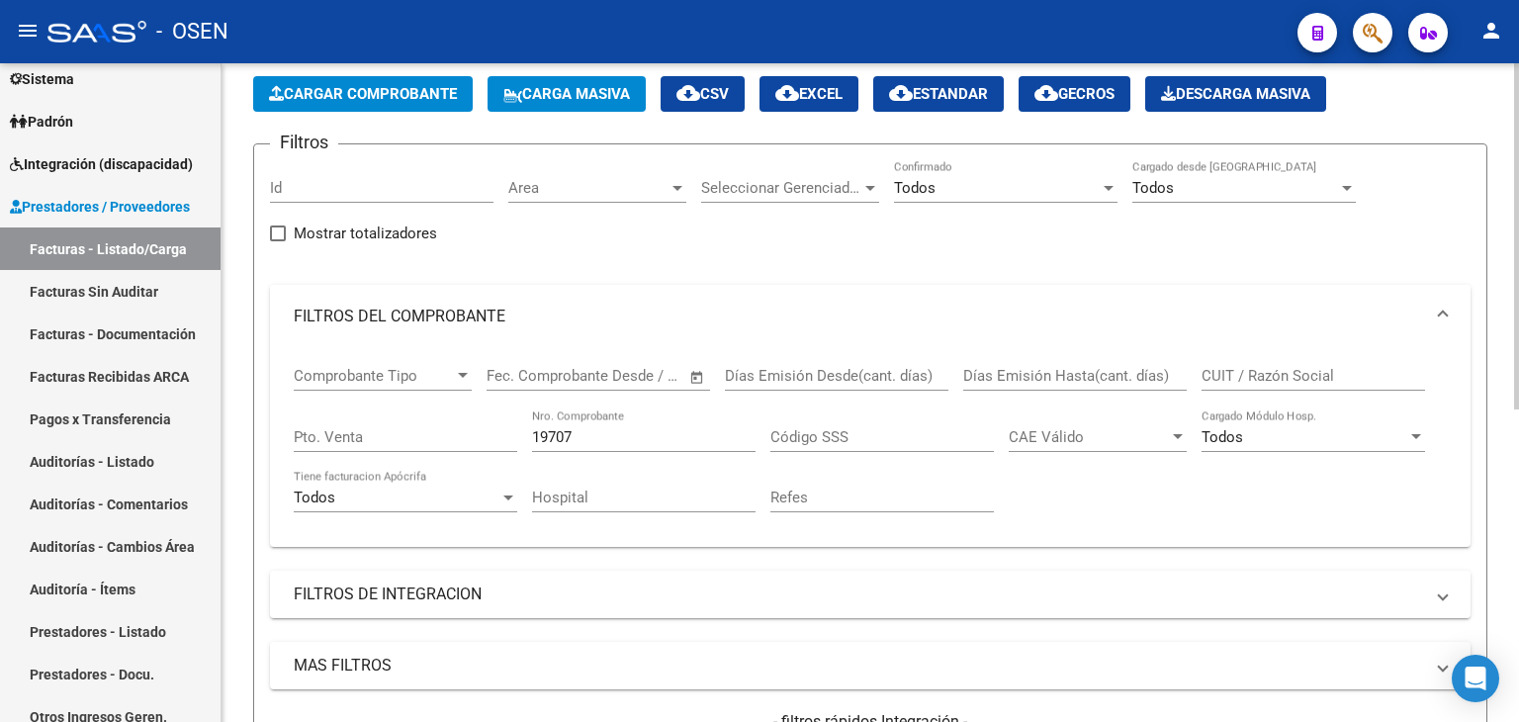
drag, startPoint x: 772, startPoint y: 414, endPoint x: 650, endPoint y: 276, distance: 184.3
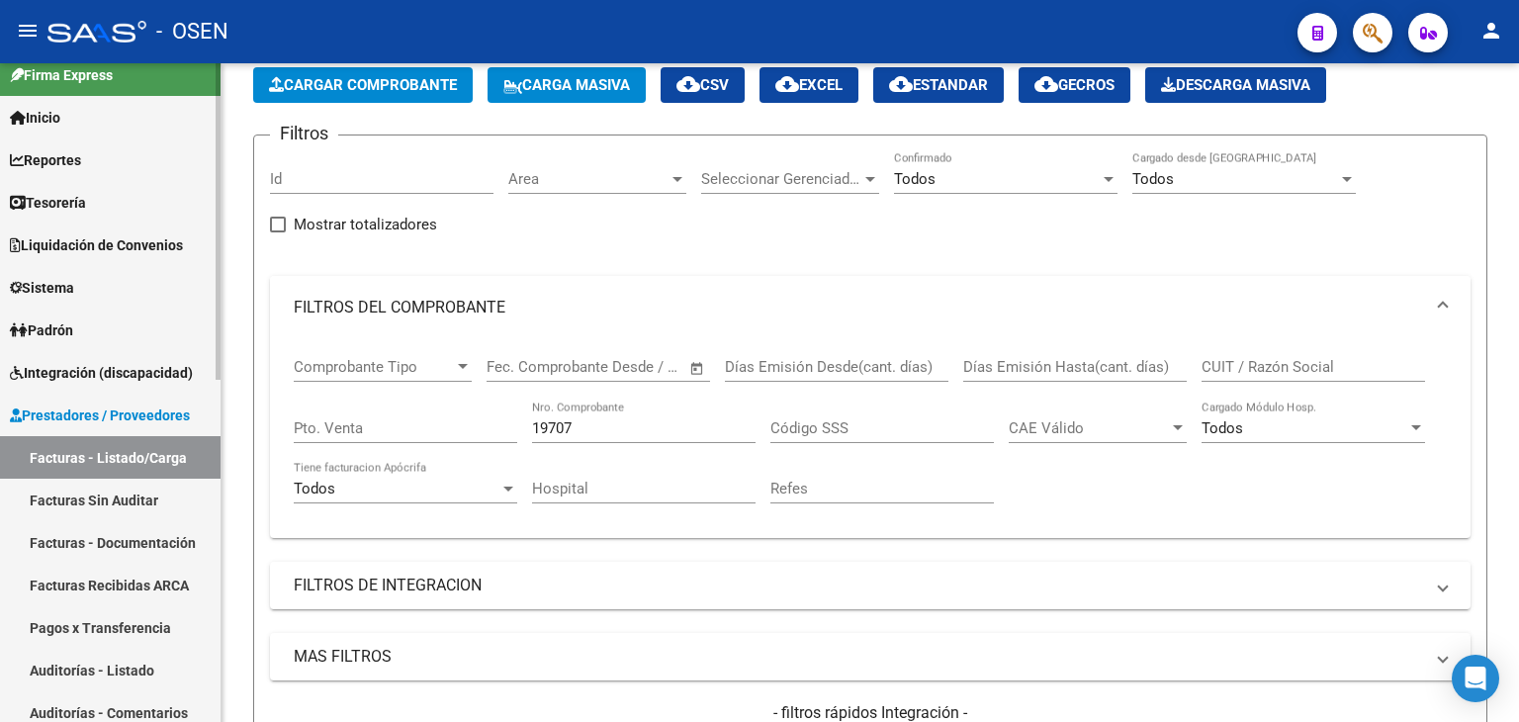
click at [207, 101] on div "Firma Express Inicio Calendario SSS Instructivos Contacto OS Reportes Tablero d…" at bounding box center [113, 730] width 226 height 1369
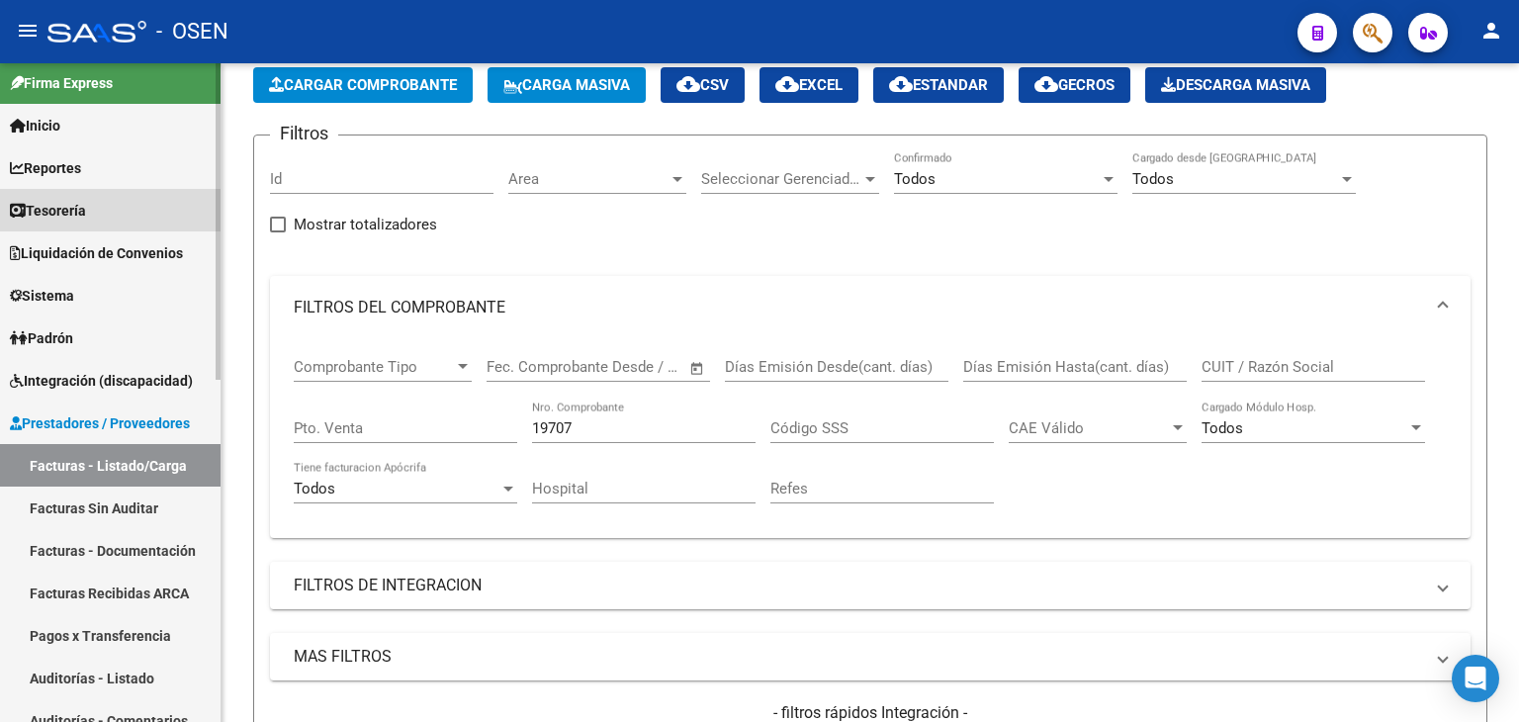
click at [126, 224] on link "Tesorería" at bounding box center [110, 210] width 221 height 43
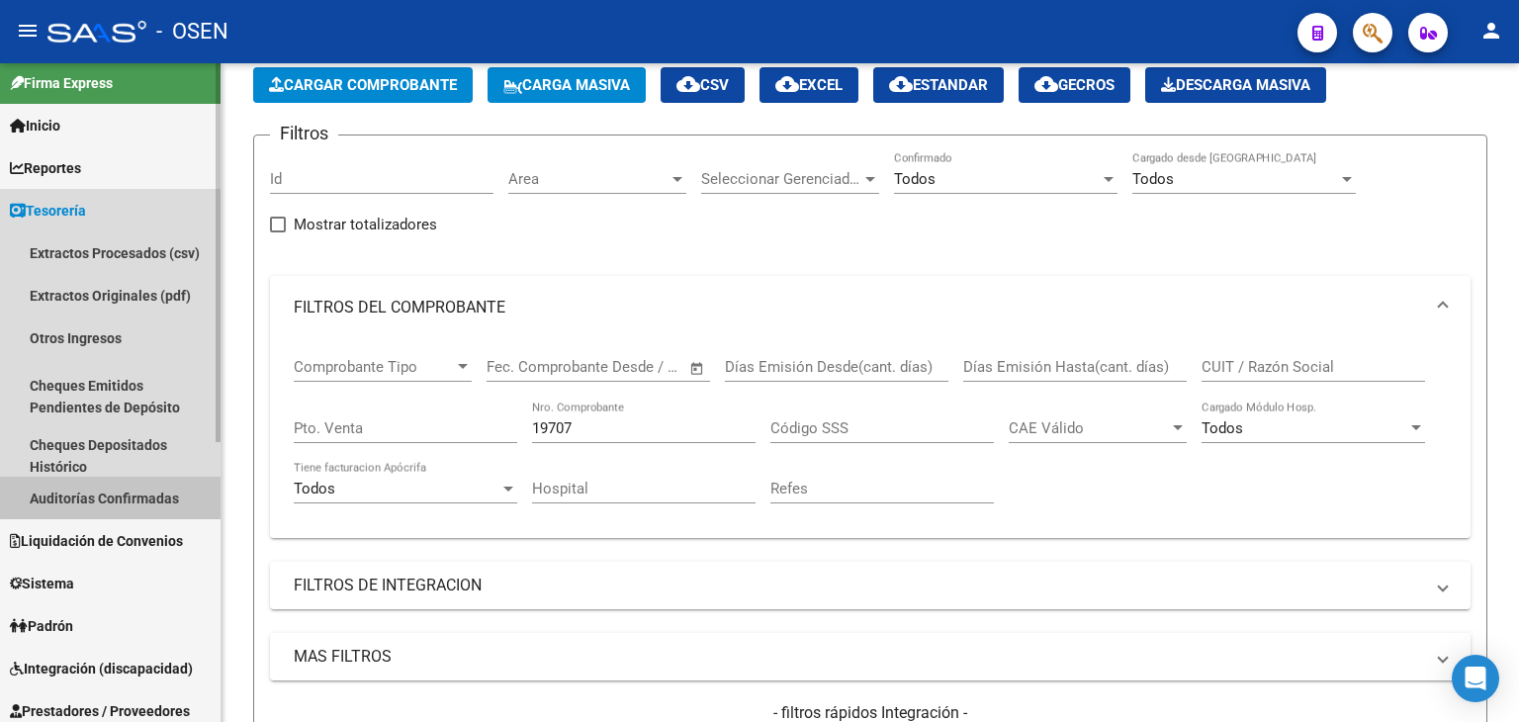
drag, startPoint x: 131, startPoint y: 491, endPoint x: 161, endPoint y: 493, distance: 30.7
click at [131, 491] on link "Auditorías Confirmadas" at bounding box center [110, 498] width 221 height 43
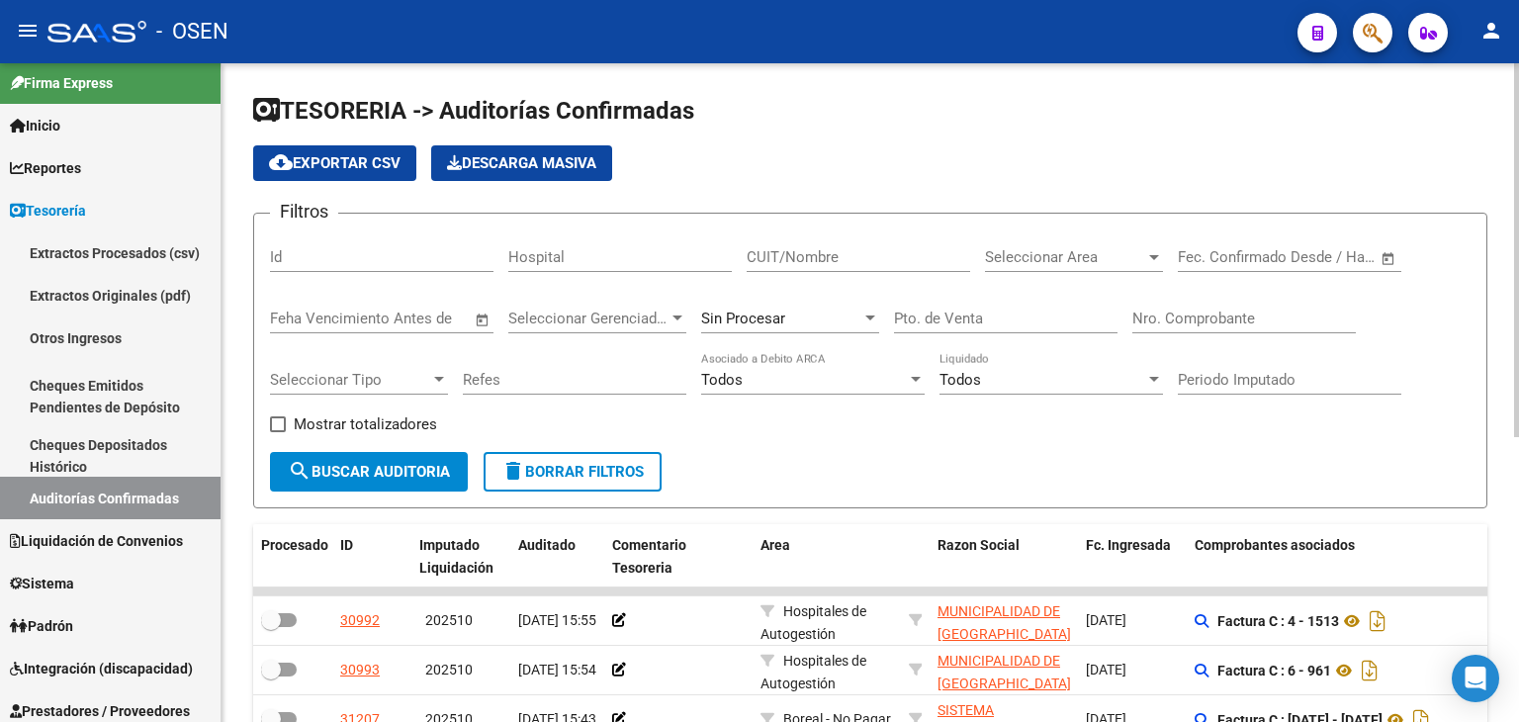
click at [1416, 266] on div "Filtros Id Hospital CUIT/Nombre Seleccionar Area Seleccionar Area Fecha inicio …" at bounding box center [870, 340] width 1201 height 223
click at [1394, 260] on span "Open calendar" at bounding box center [1388, 257] width 47 height 47
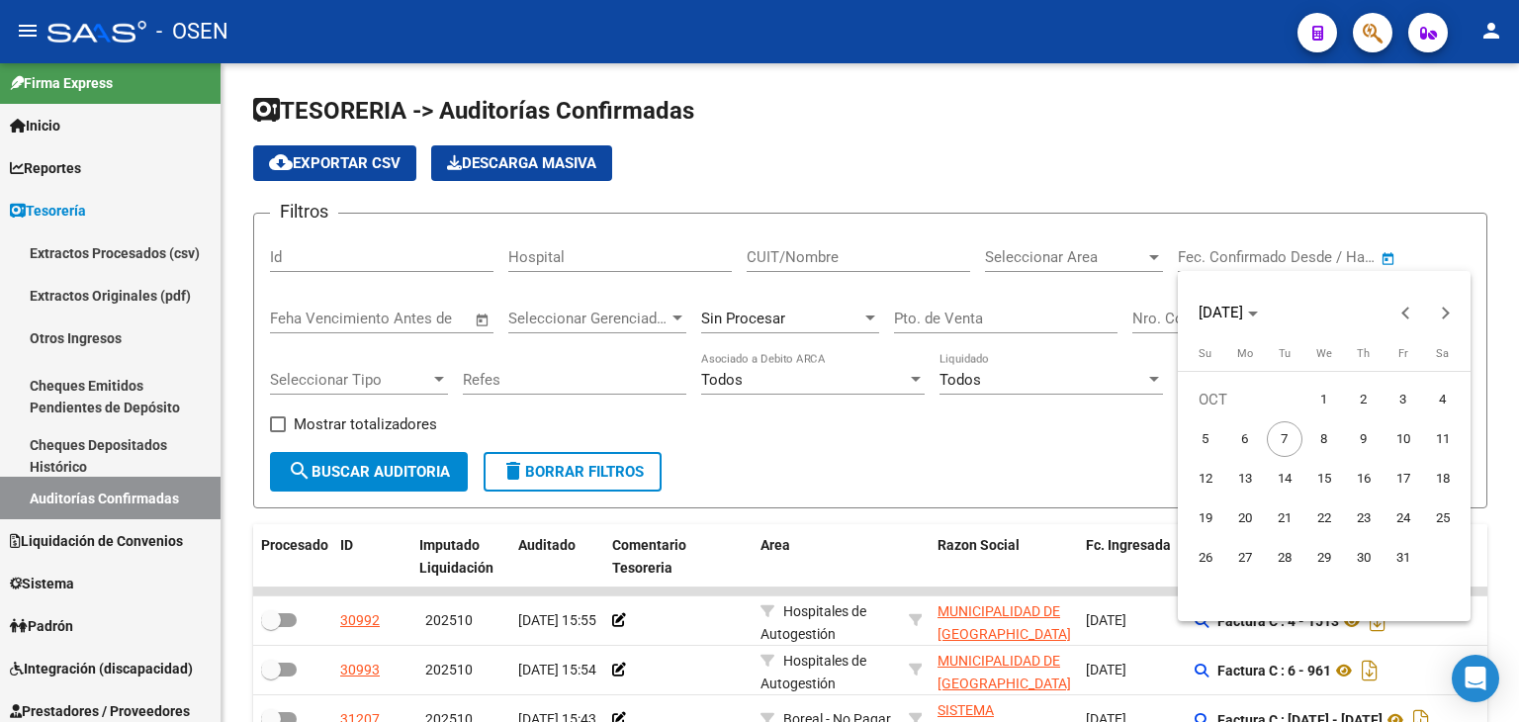
click at [1393, 403] on span "3" at bounding box center [1404, 400] width 36 height 36
type input "[DATE]"
click at [1247, 436] on span "6" at bounding box center [1246, 439] width 36 height 36
type input "[DATE]"
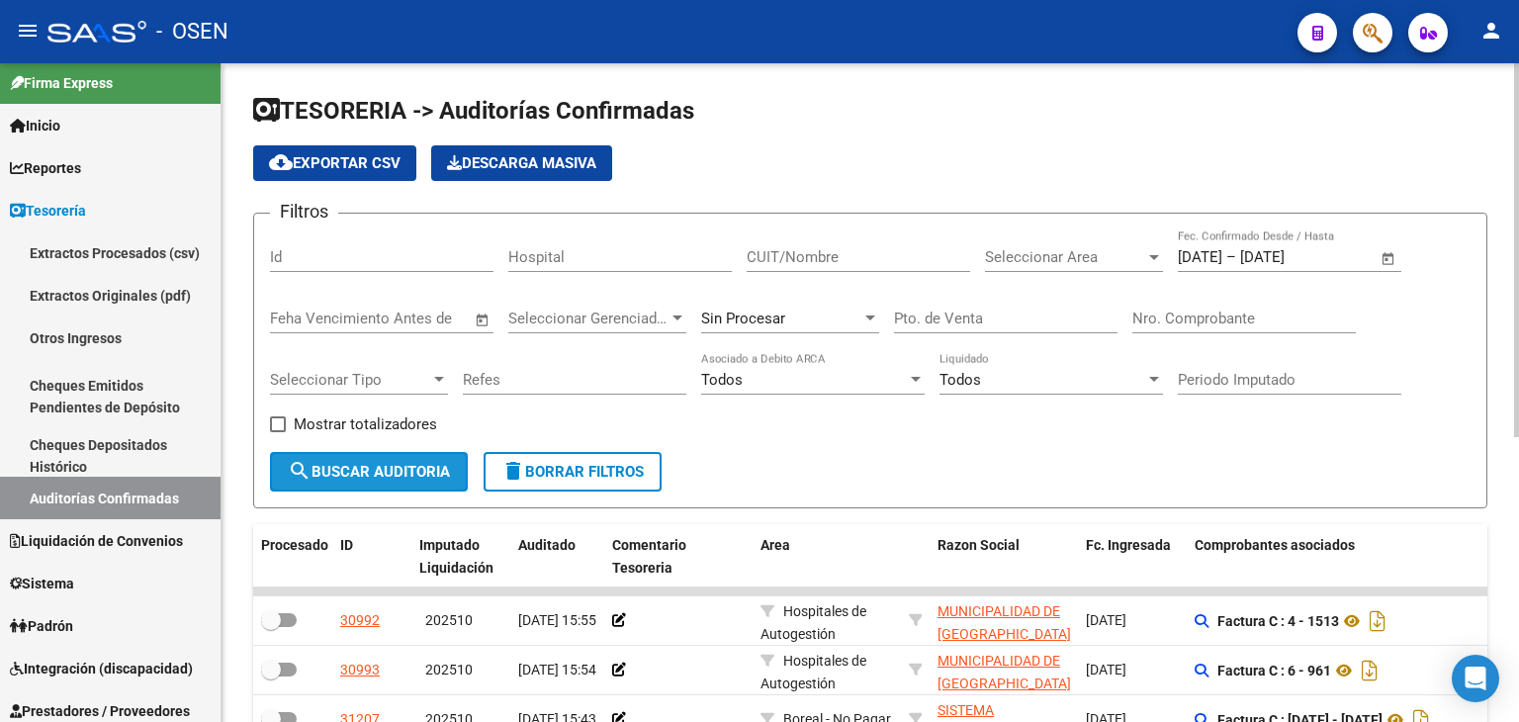
click at [355, 463] on span "search Buscar Auditoria" at bounding box center [369, 472] width 162 height 18
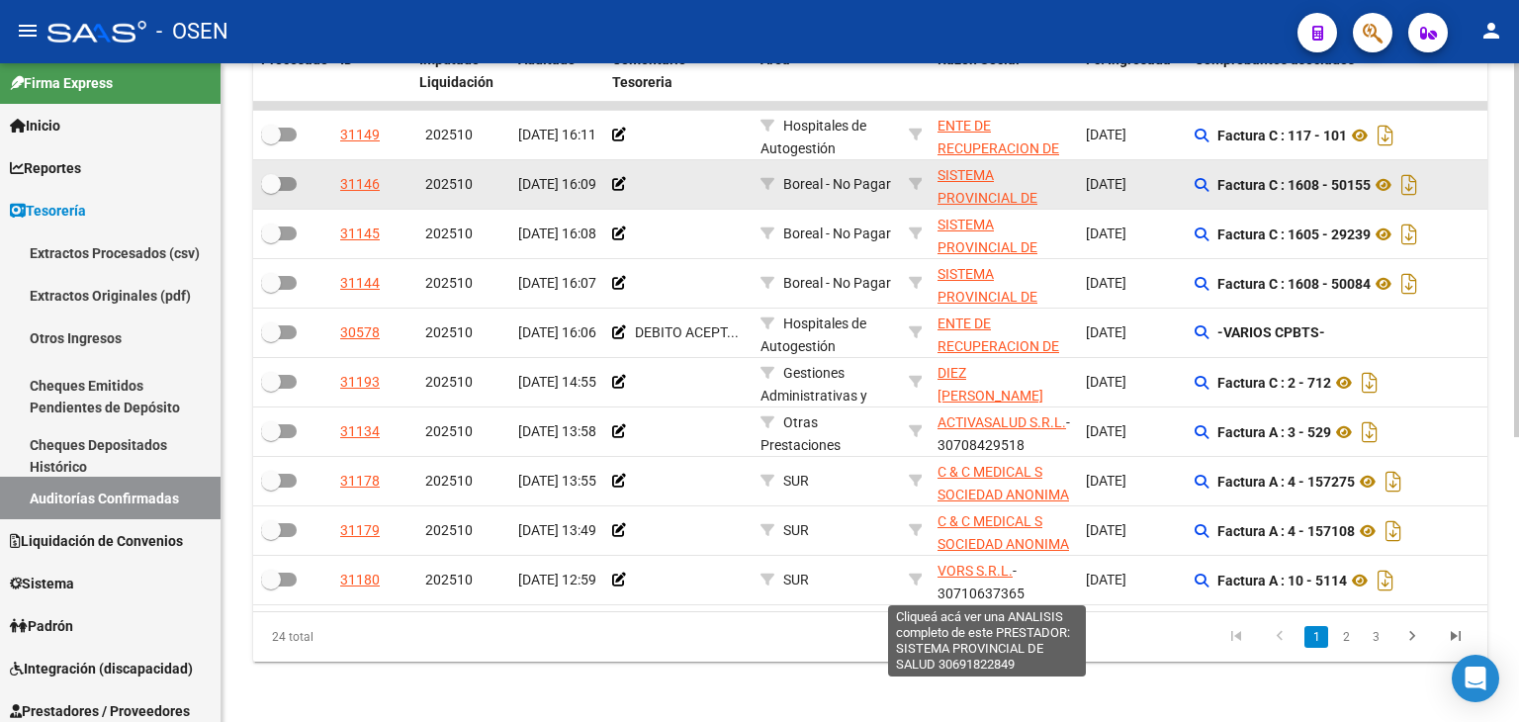
scroll to position [501, 0]
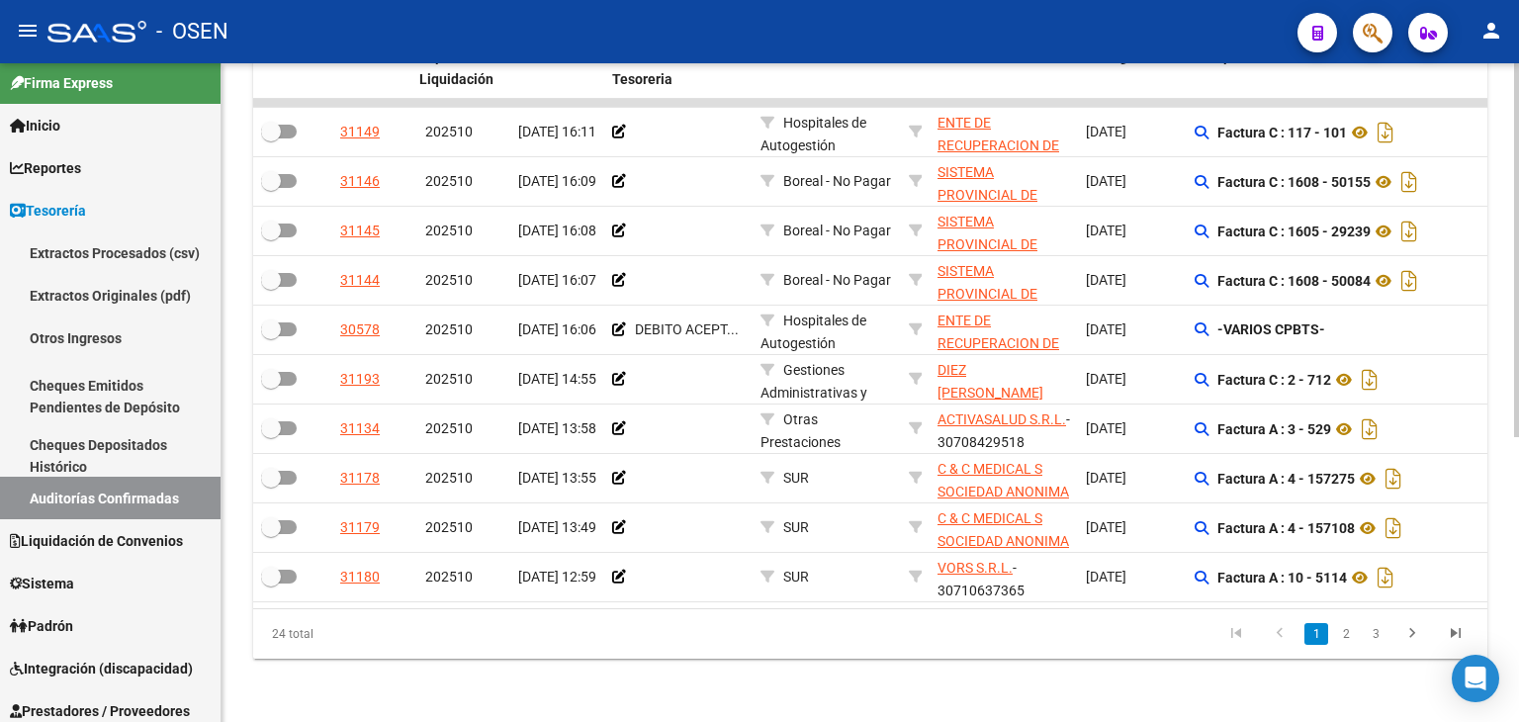
drag, startPoint x: 973, startPoint y: 468, endPoint x: 1069, endPoint y: 640, distance: 197.0
click at [1354, 646] on li "2" at bounding box center [1346, 634] width 30 height 34
click at [1353, 642] on link "2" at bounding box center [1346, 634] width 24 height 22
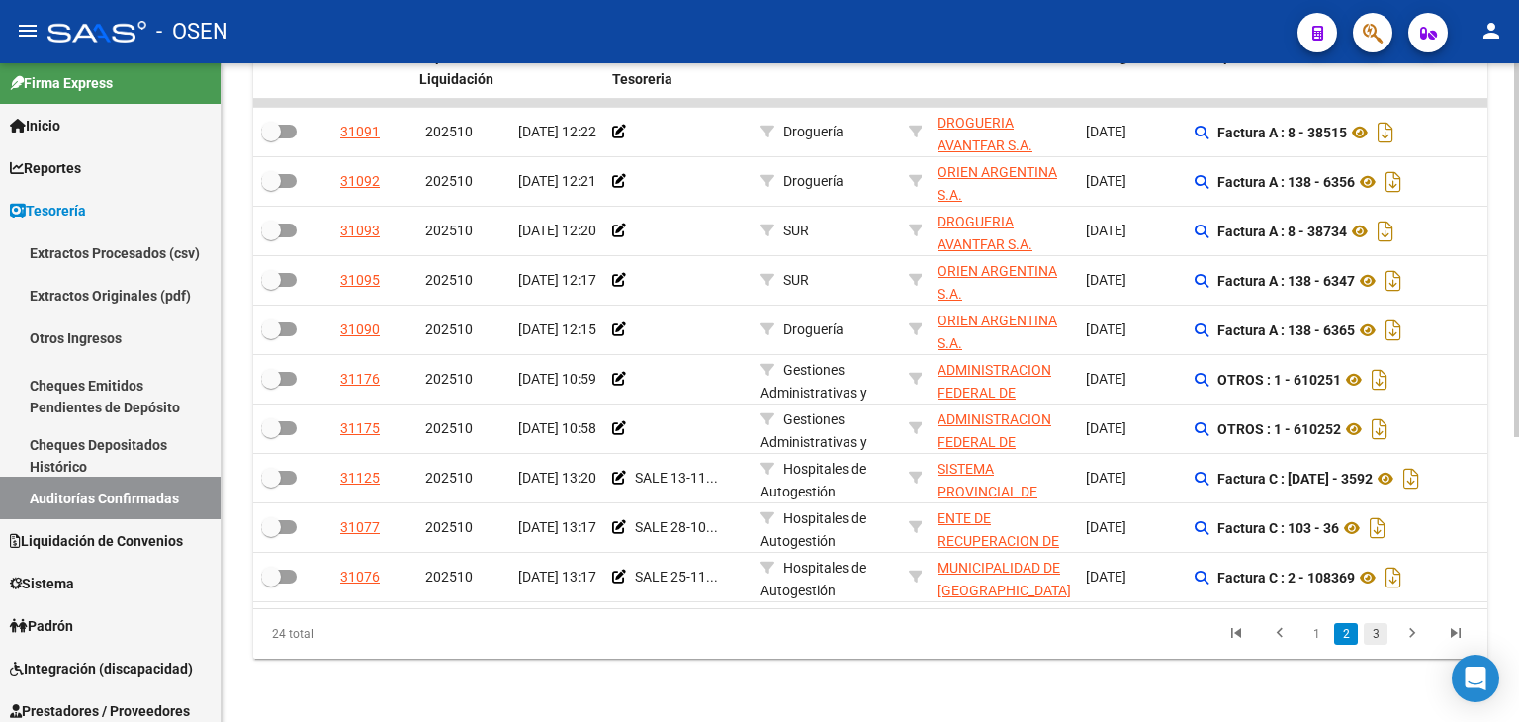
click at [1369, 633] on link "3" at bounding box center [1376, 634] width 24 height 22
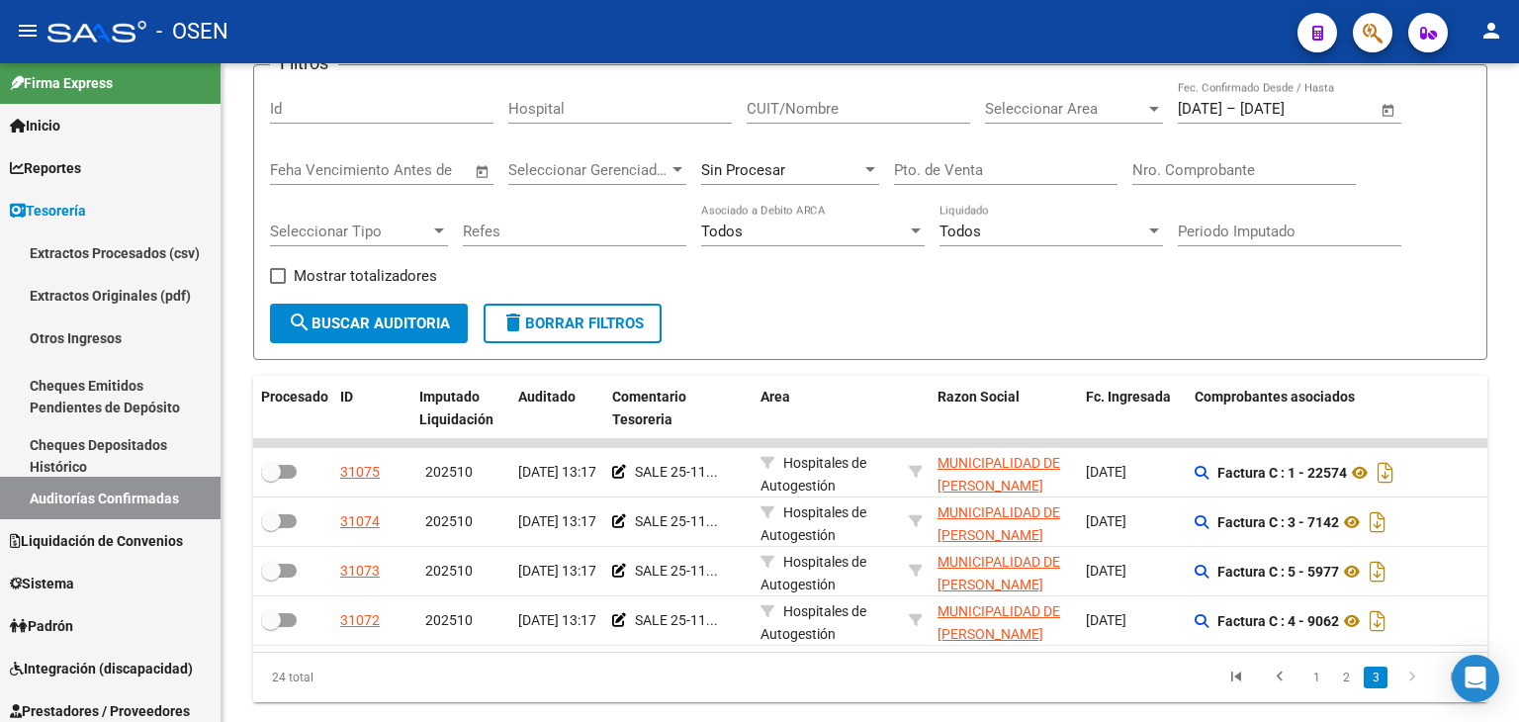
scroll to position [0, 0]
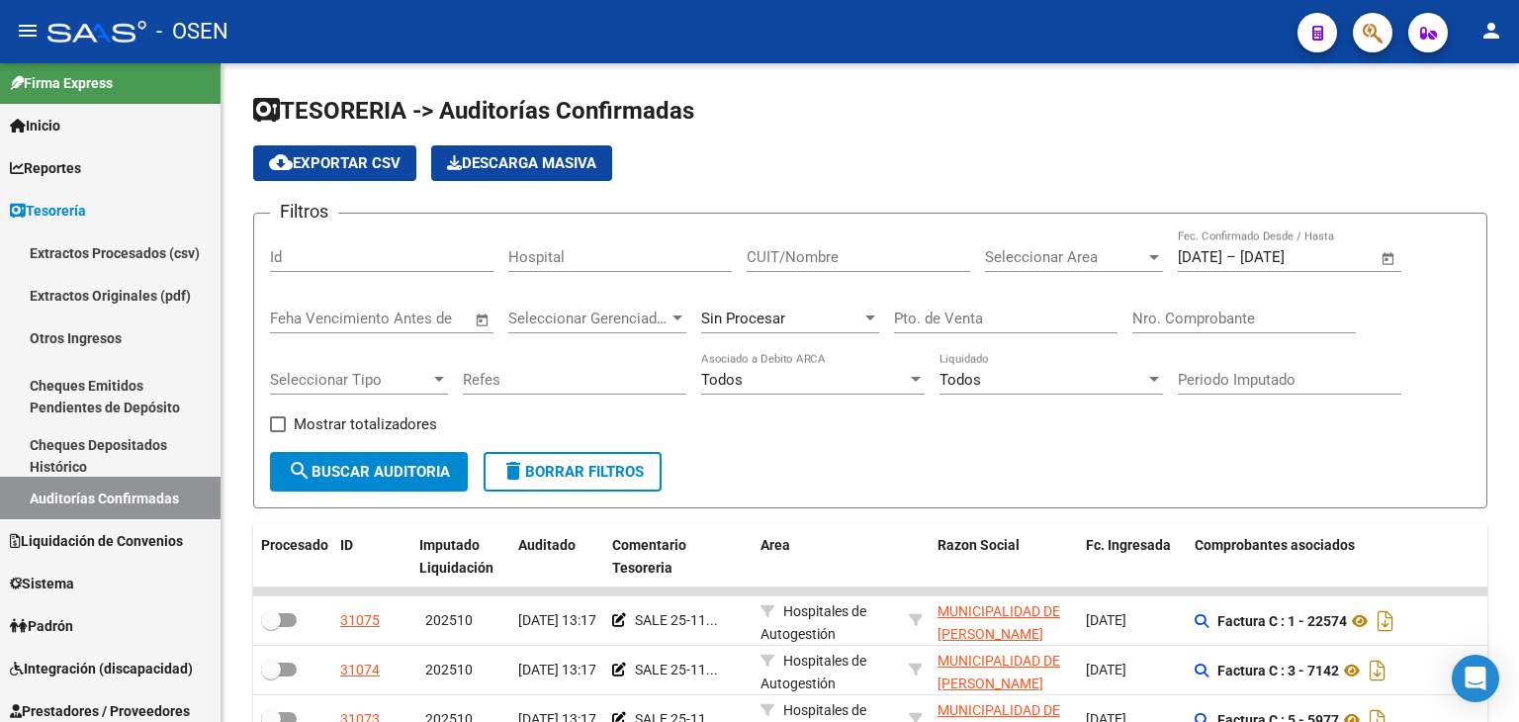
drag, startPoint x: 780, startPoint y: 249, endPoint x: 380, endPoint y: -86, distance: 522.4
